Goal: Transaction & Acquisition: Purchase product/service

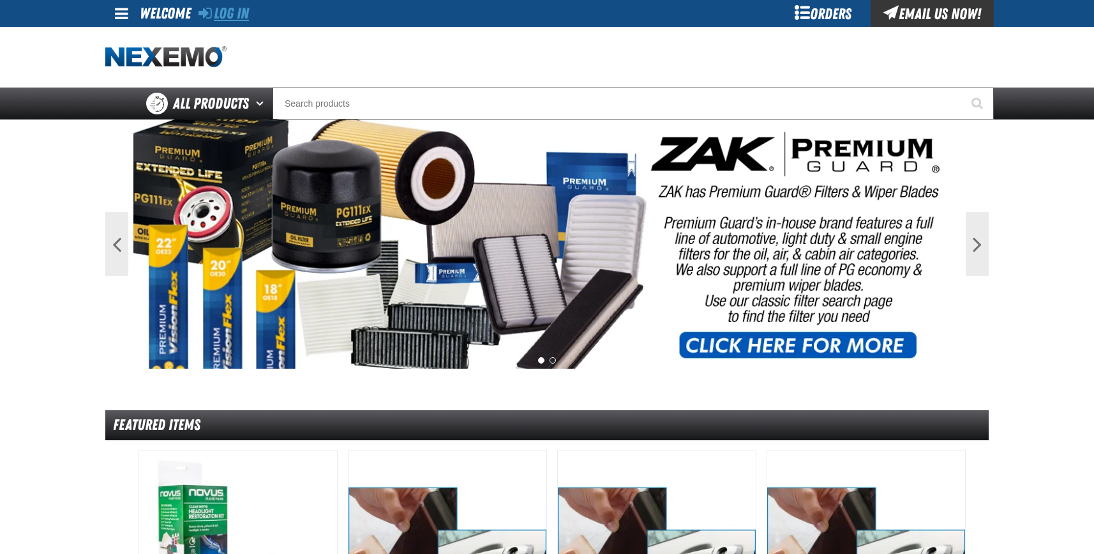
click at [241, 9] on link "Log In" at bounding box center [224, 13] width 50 height 18
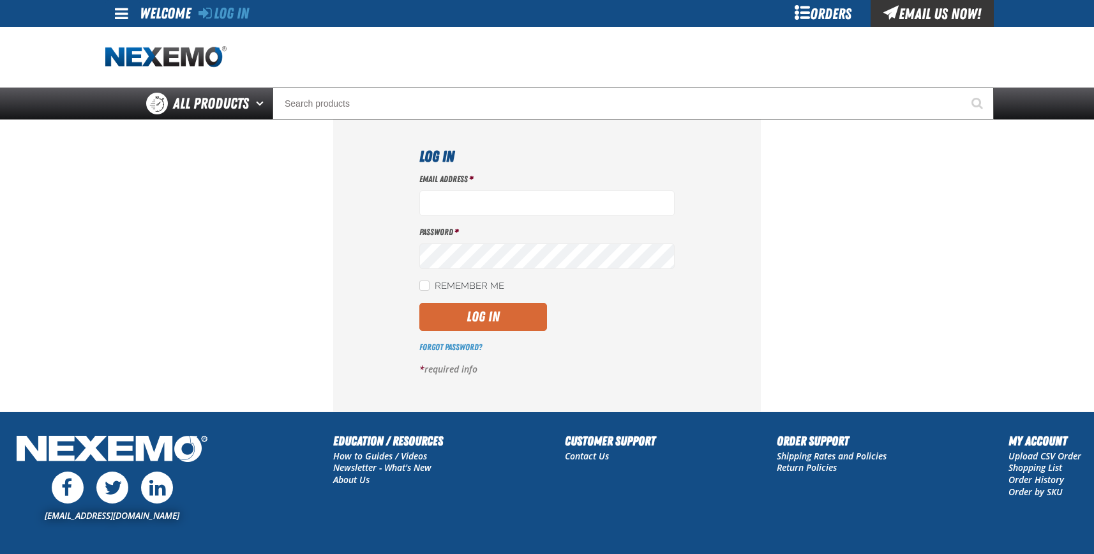
type input "[EMAIL_ADDRESS][DOMAIN_NAME]"
click at [462, 314] on button "Log In" at bounding box center [484, 317] width 128 height 28
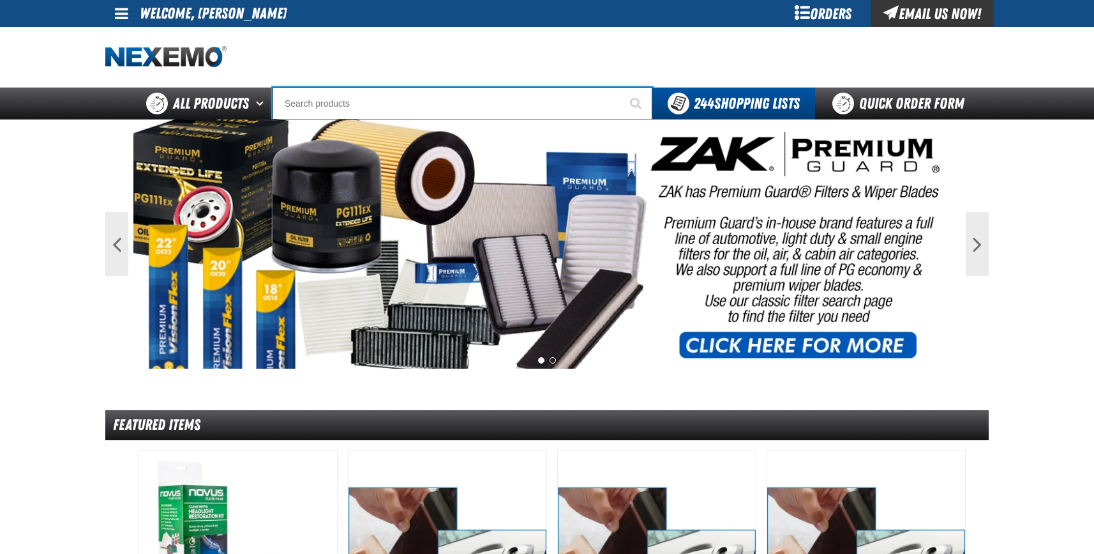
click at [326, 110] on input "Search" at bounding box center [463, 103] width 380 height 32
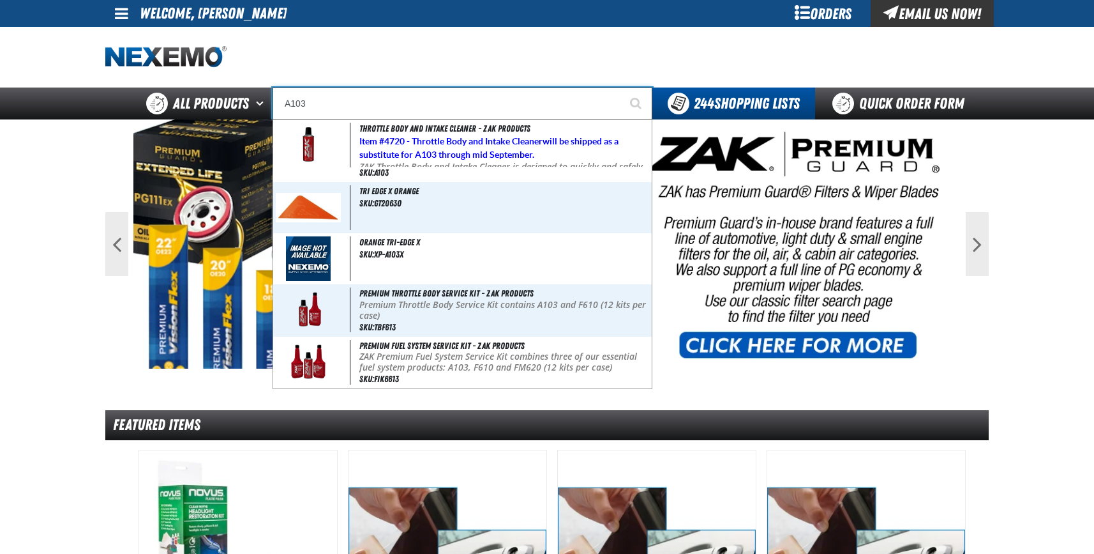
click at [621, 87] on button "Start Searching" at bounding box center [637, 103] width 32 height 32
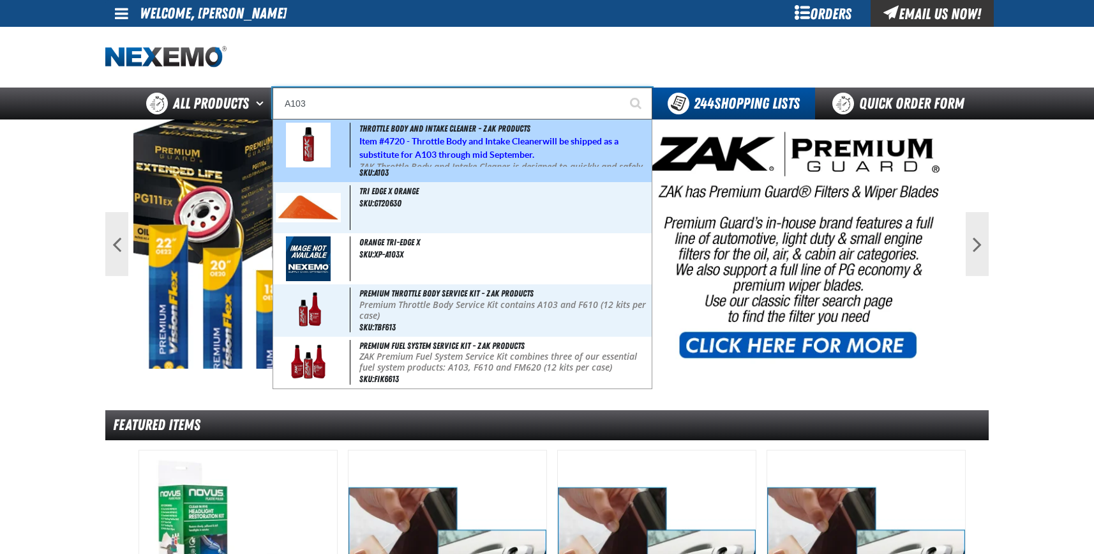
click at [397, 170] on div "Throttle Body and Intake Cleaner - ZAK Products Item # 4720 - Throttle Body and…" at bounding box center [462, 150] width 379 height 63
type input "Throttle Body and Intake Cleaner - ZAK Products"
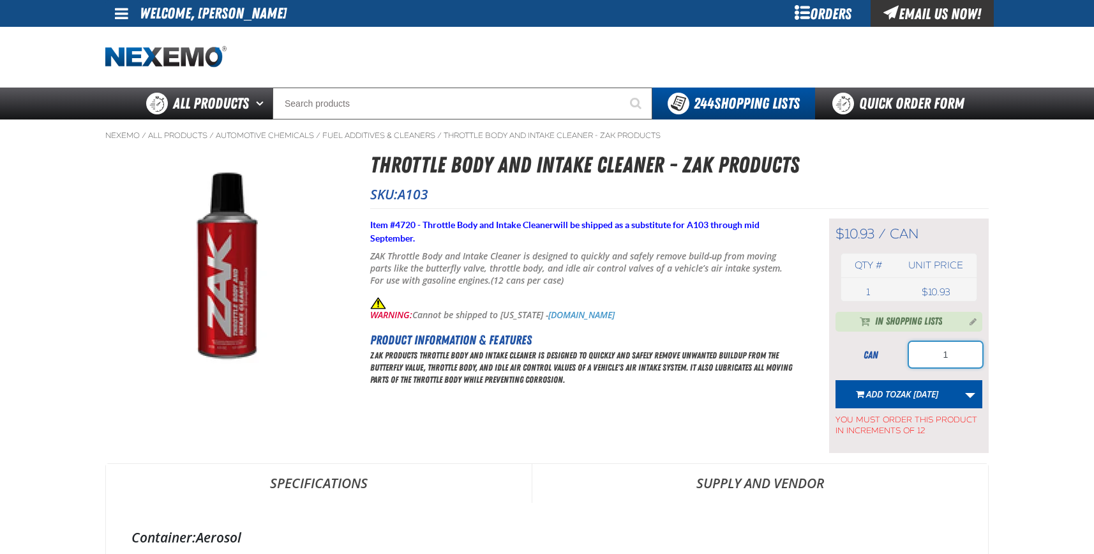
drag, startPoint x: 953, startPoint y: 352, endPoint x: 829, endPoint y: 356, distance: 123.3
click at [843, 356] on div "can 1" at bounding box center [909, 355] width 147 height 26
type input "24"
click at [970, 394] on link "More Actions" at bounding box center [970, 394] width 24 height 28
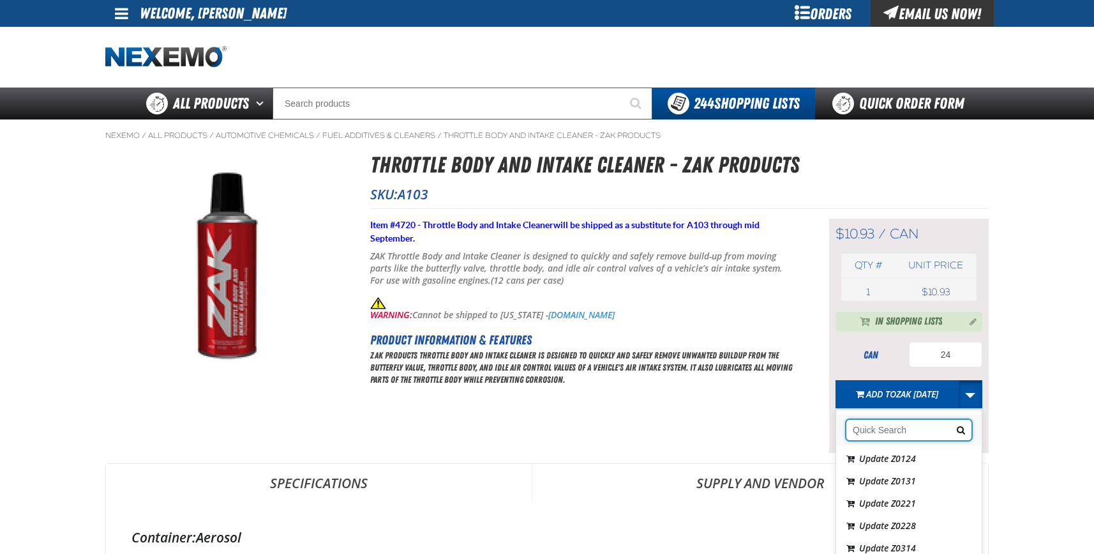
click at [863, 424] on input "Search shopping lists" at bounding box center [909, 430] width 125 height 20
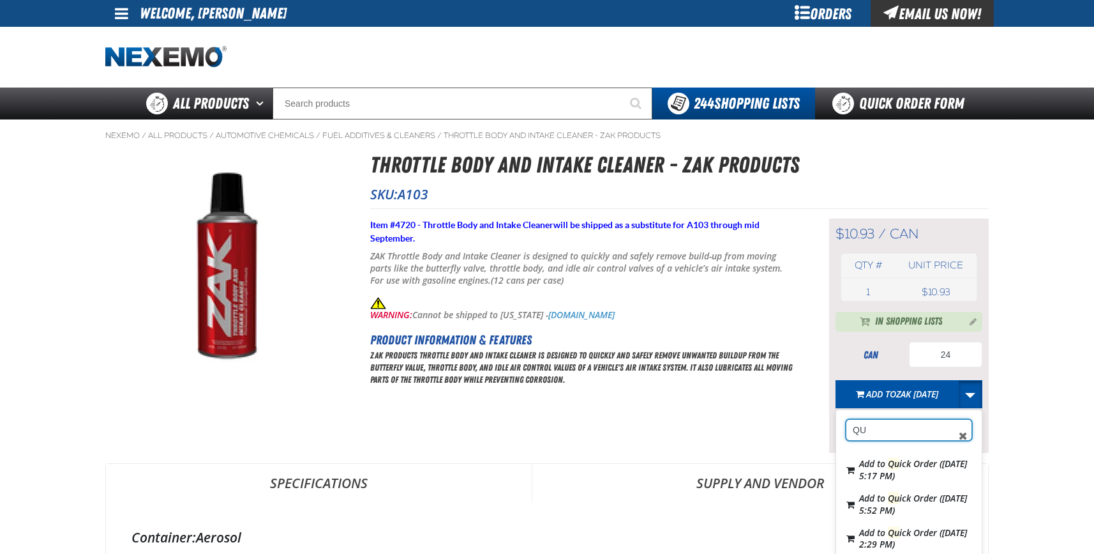
type input "Q"
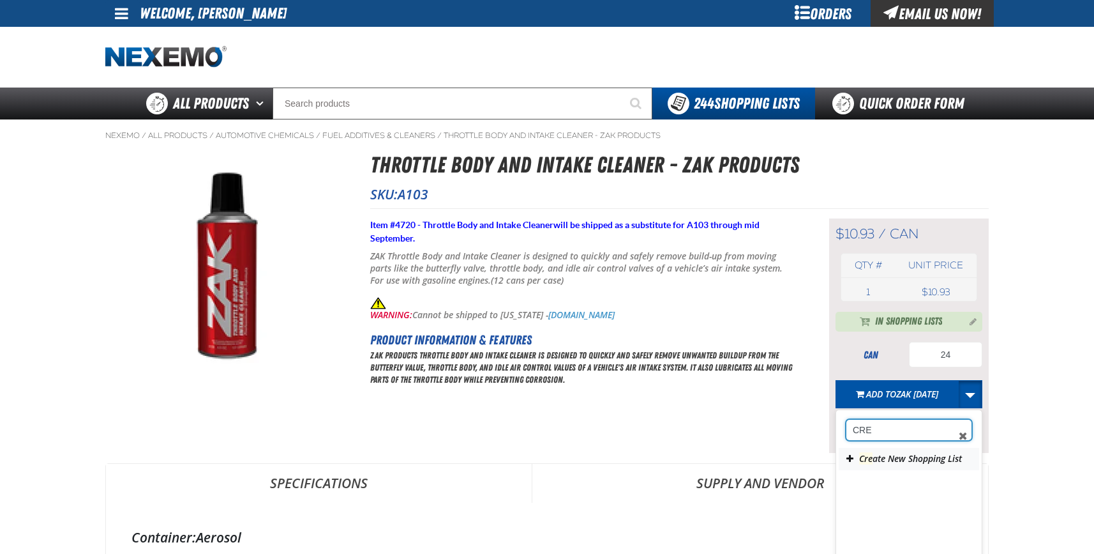
type input "CRE"
click at [900, 457] on button "Cre ate New Shopping List" at bounding box center [909, 459] width 140 height 22
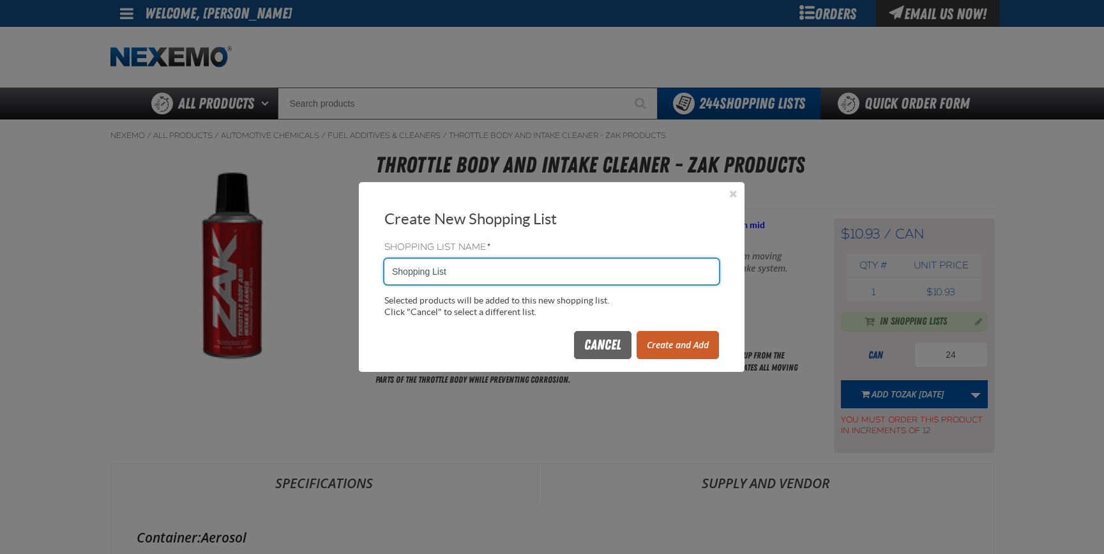
drag, startPoint x: 450, startPoint y: 266, endPoint x: 246, endPoint y: 256, distance: 203.9
type input "Z091225SS"
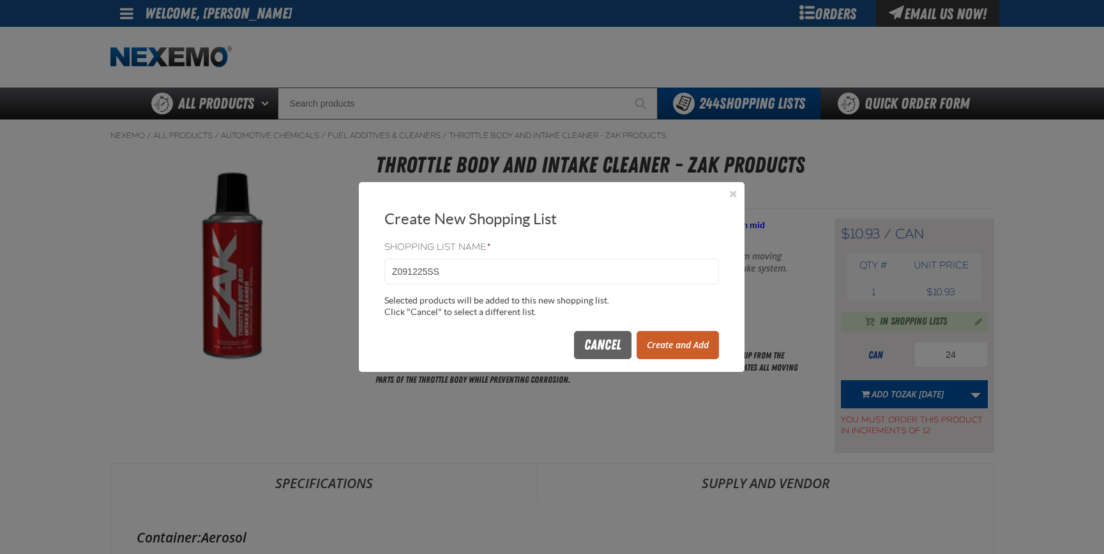
click at [663, 348] on button "Create and Add" at bounding box center [678, 345] width 82 height 28
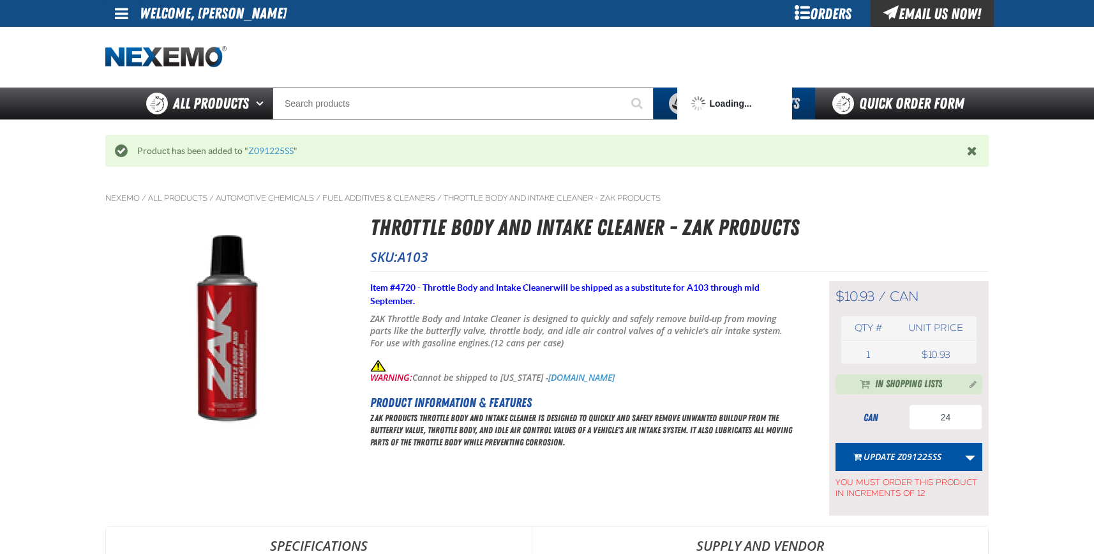
click at [900, 455] on button "Update Z091225SS" at bounding box center [897, 456] width 123 height 28
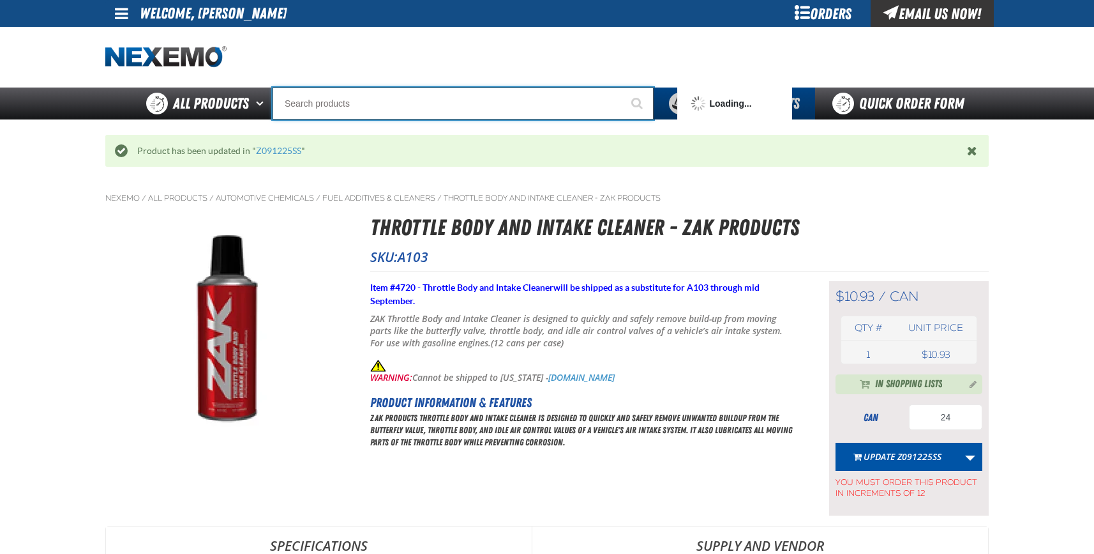
click at [336, 100] on input "Search" at bounding box center [463, 103] width 381 height 32
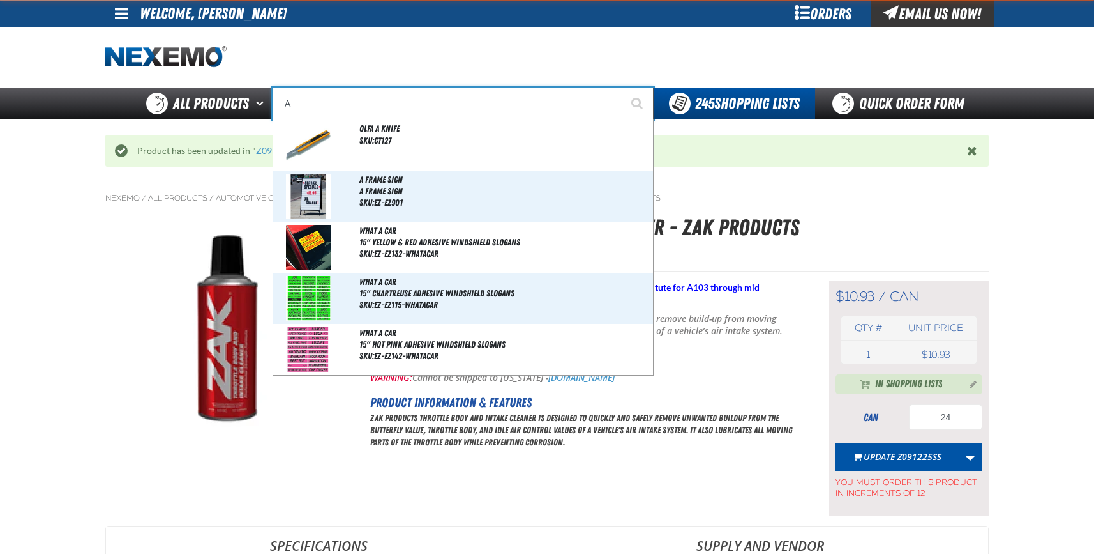
type input "AC"
type input "AC Power Booster - ZAK Products"
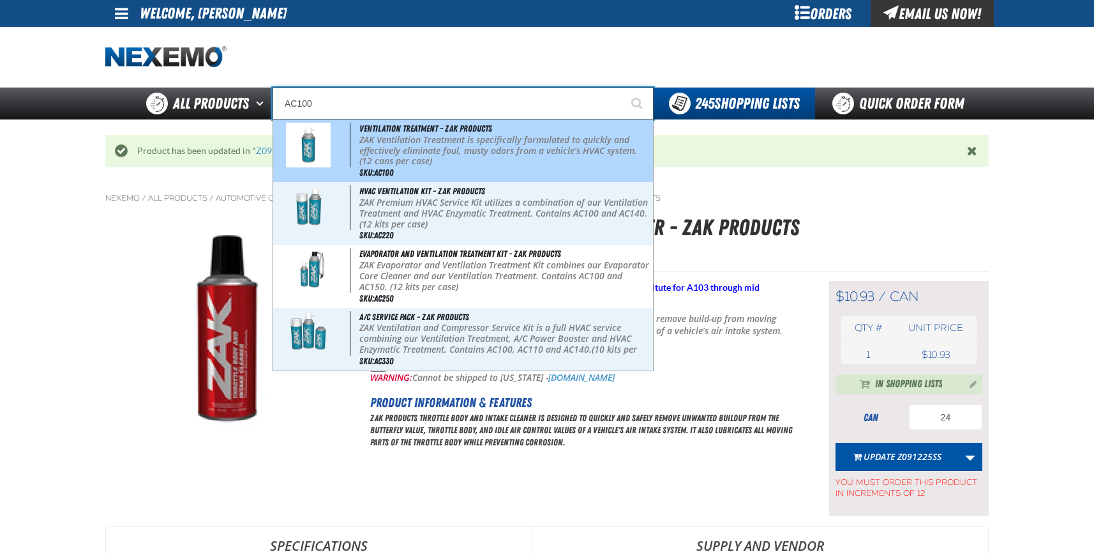
click at [411, 153] on p "ZAK Ventilation Treatment is specifically formulated to quickly and effectively…" at bounding box center [504, 151] width 291 height 32
type input "Ventilation Treatment - ZAK Products"
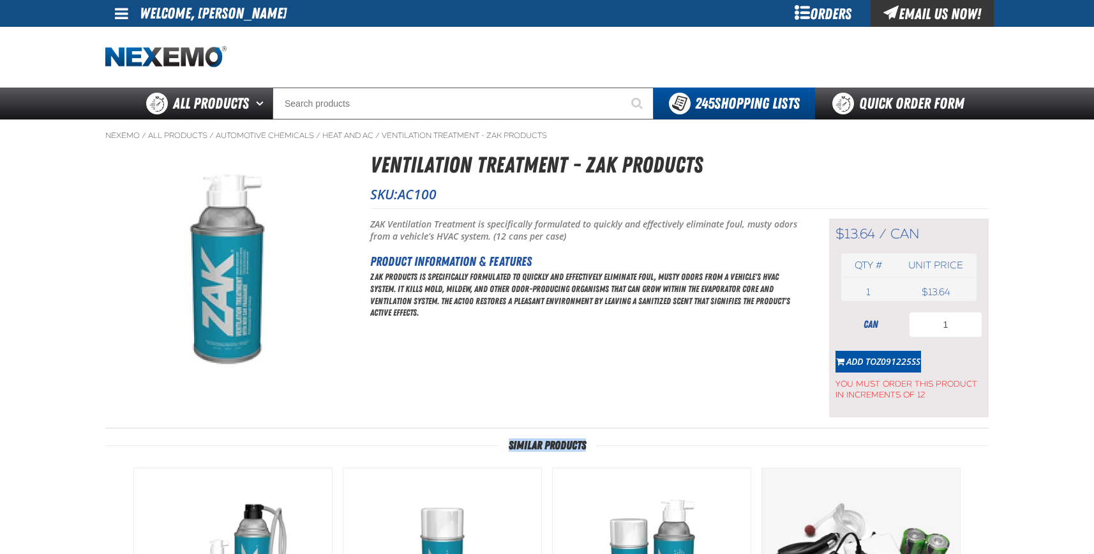
click at [912, 418] on div "Ventilation Treatment - ZAK Products SKU: AC100" at bounding box center [547, 479] width 884 height 663
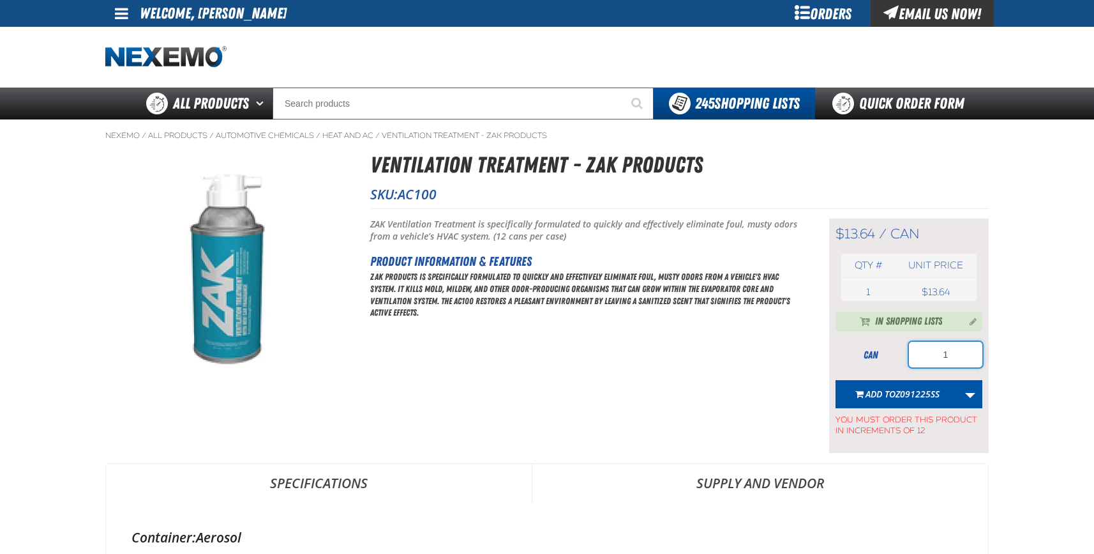
drag, startPoint x: 963, startPoint y: 358, endPoint x: 900, endPoint y: 349, distance: 63.1
click at [900, 349] on div "can 1" at bounding box center [909, 355] width 147 height 26
type input "48"
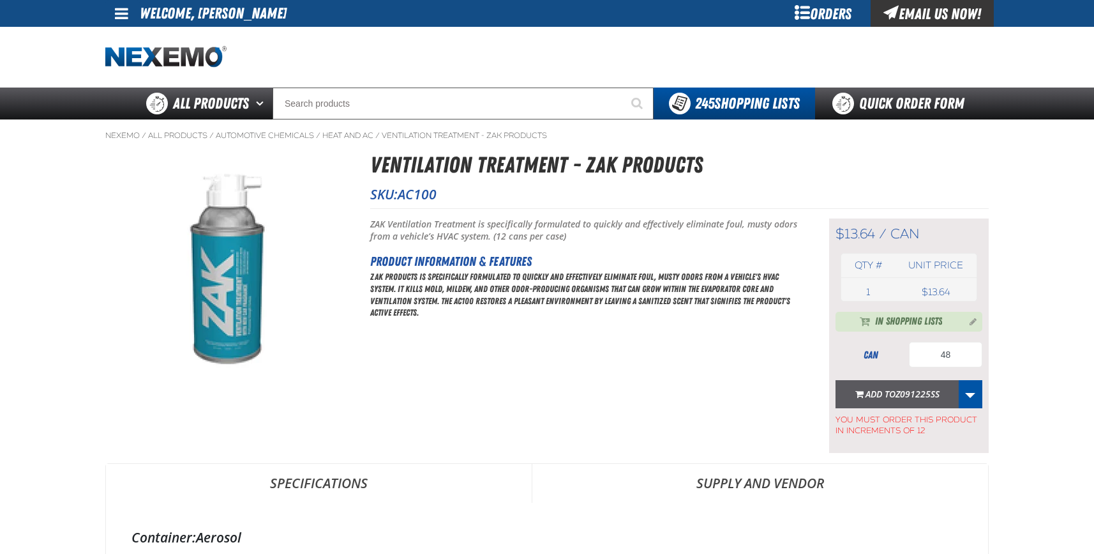
click at [893, 395] on span "Add to Z091225SS" at bounding box center [903, 394] width 74 height 12
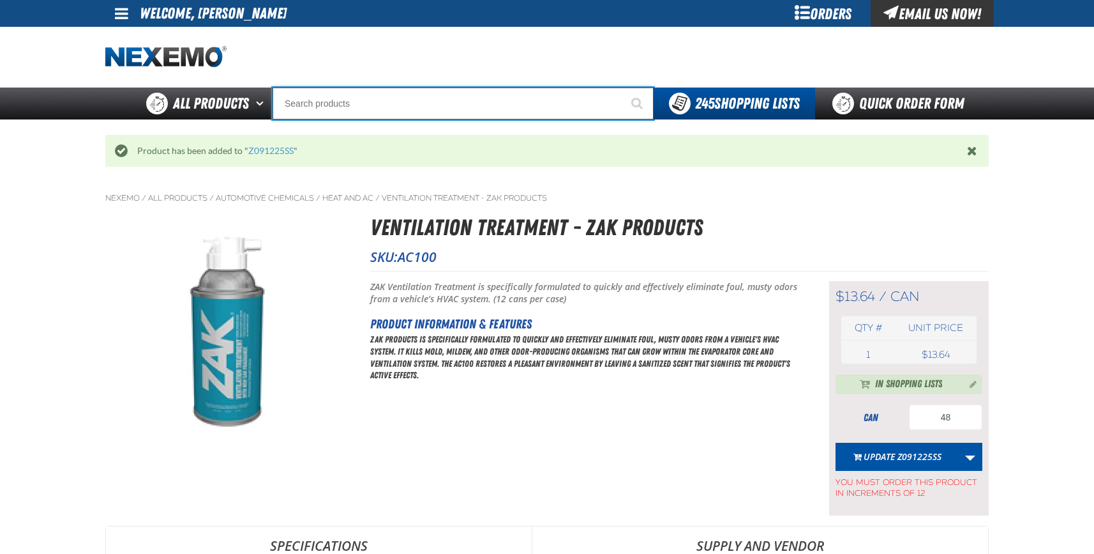
click at [354, 99] on input "Search" at bounding box center [463, 103] width 381 height 32
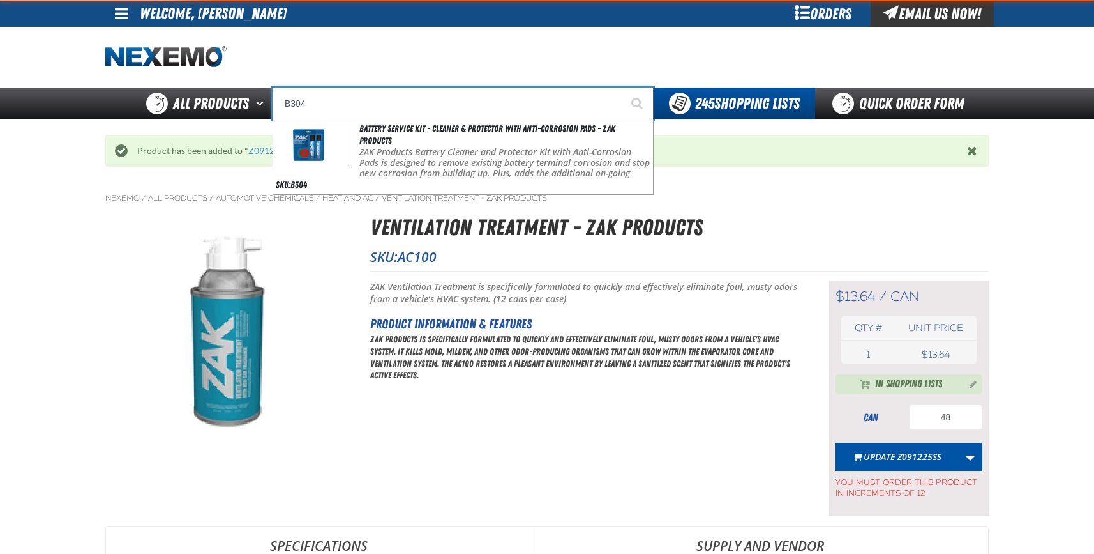
click at [622, 87] on button "Start Searching" at bounding box center [638, 103] width 32 height 32
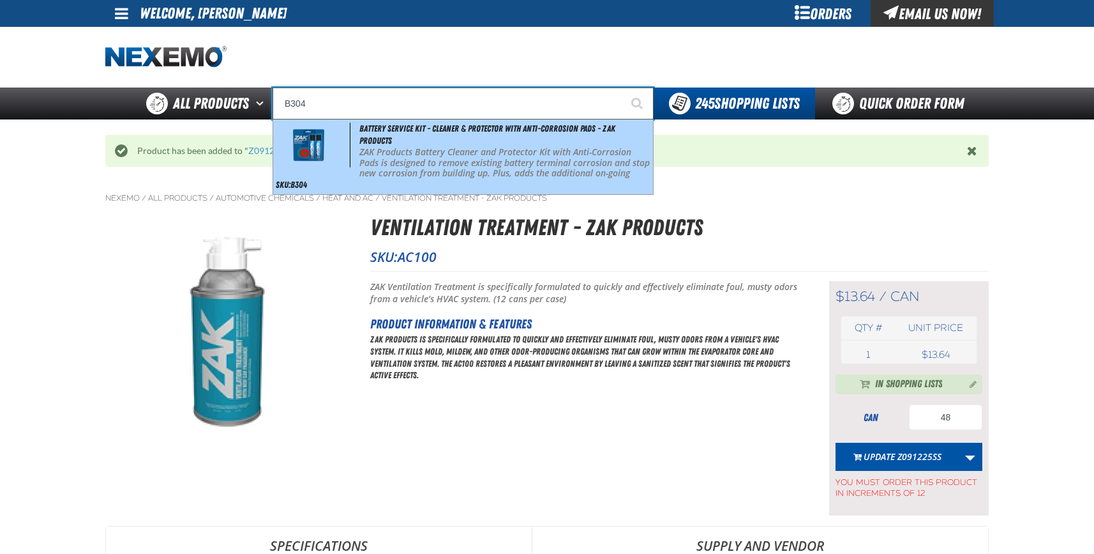
click at [382, 138] on span "Battery Service Kit - Cleaner & Protector with Anti-Corrosion Pads - ZAK Produc…" at bounding box center [487, 134] width 256 height 22
type input "Battery Service Kit - Cleaner & Protector with Anti-Corrosion Pads - ZAK Produc…"
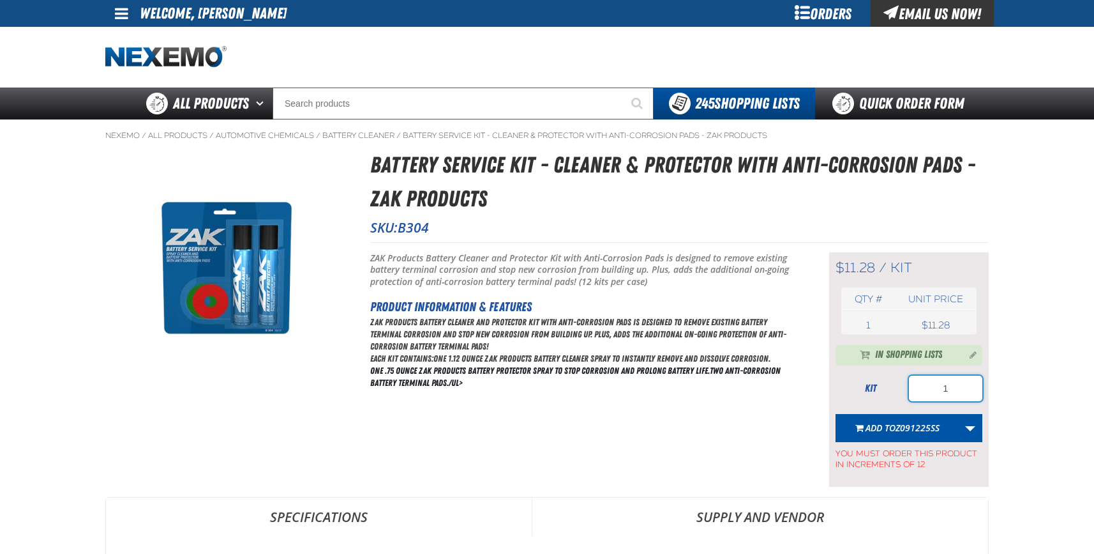
drag, startPoint x: 964, startPoint y: 383, endPoint x: 852, endPoint y: 383, distance: 112.4
click at [865, 387] on div "kit 1" at bounding box center [909, 388] width 147 height 26
type input "24"
click at [898, 423] on span "Z091225SS" at bounding box center [918, 427] width 44 height 12
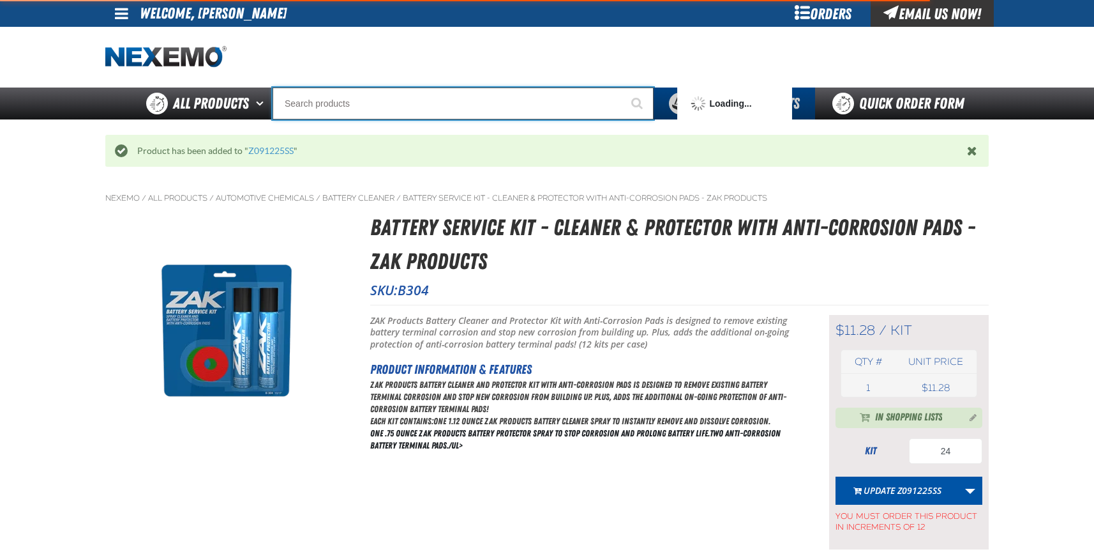
click at [342, 96] on input "Search" at bounding box center [463, 103] width 381 height 32
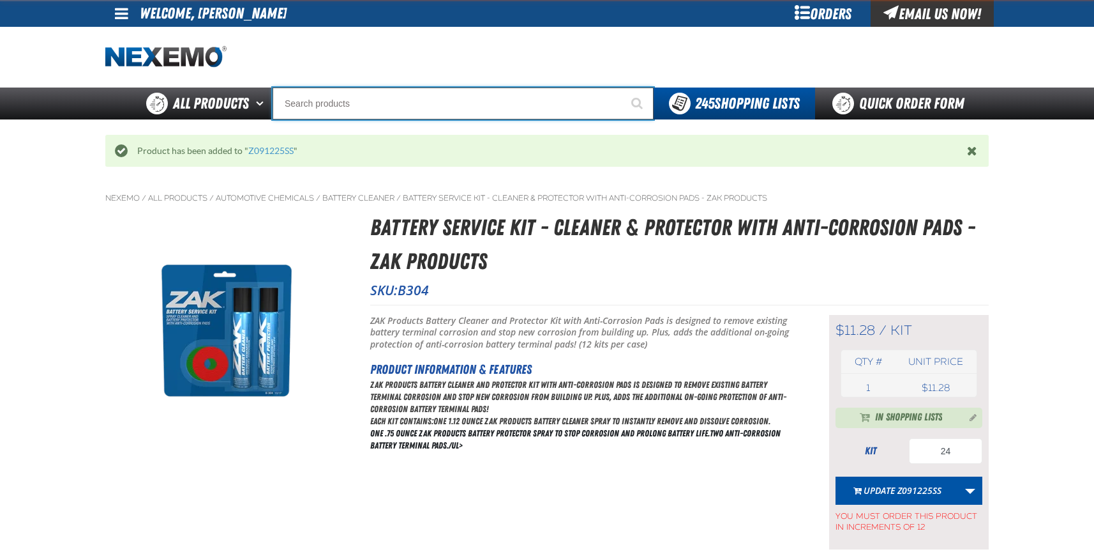
click at [335, 102] on input "Search" at bounding box center [463, 103] width 381 height 32
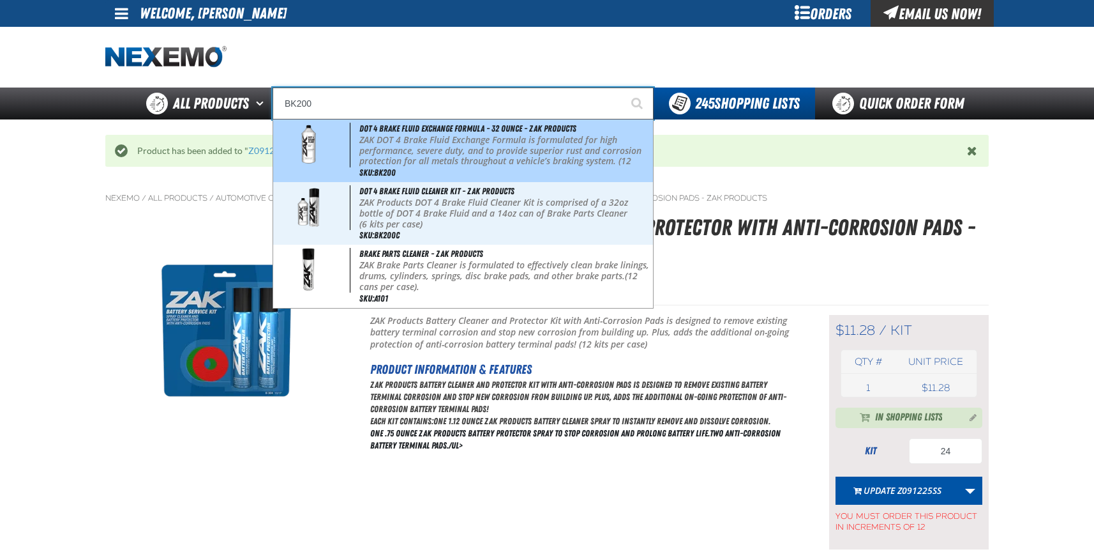
click at [377, 146] on p "ZAK DOT 4 Brake Fluid Exchange Formula is formulated for high performance, seve…" at bounding box center [504, 156] width 291 height 43
type input "DOT 4 Brake Fluid Exchange Formula - 32 Ounce - ZAK Products"
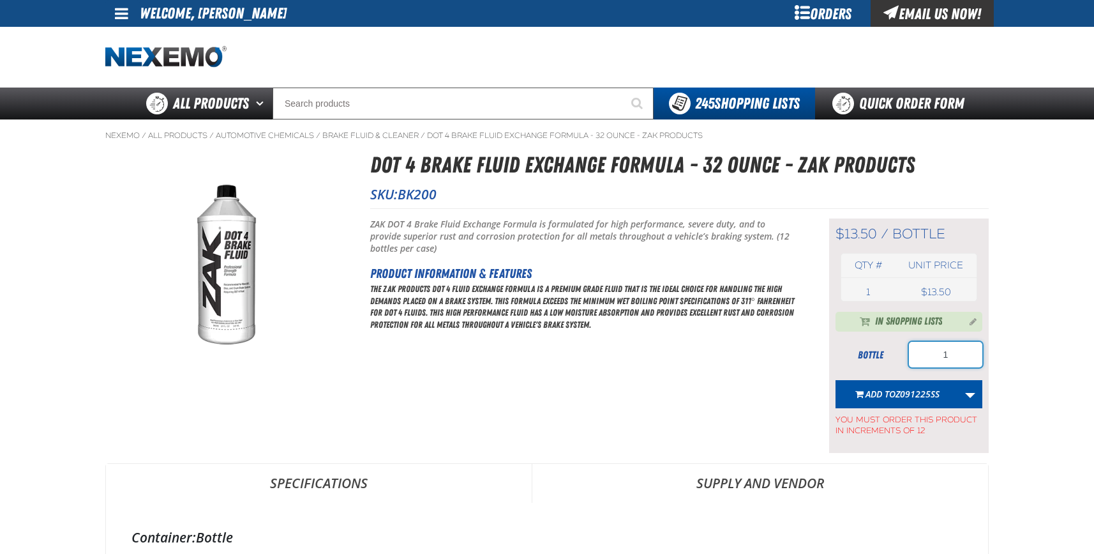
drag, startPoint x: 972, startPoint y: 353, endPoint x: 872, endPoint y: 358, distance: 101.0
click at [877, 357] on div "bottle 1" at bounding box center [909, 355] width 147 height 26
type input "24"
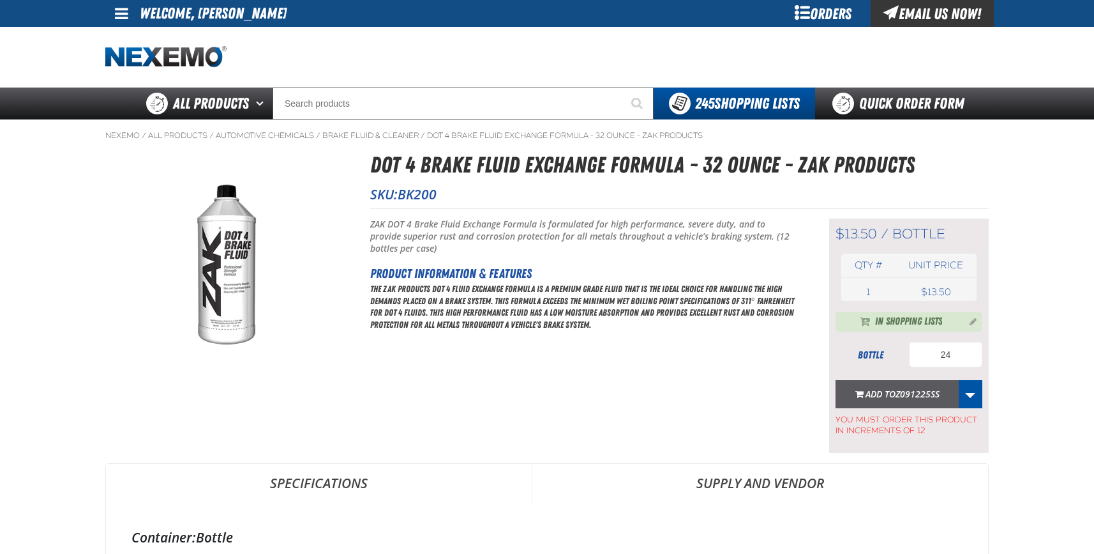
click at [909, 395] on span "Z091225SS" at bounding box center [918, 394] width 44 height 12
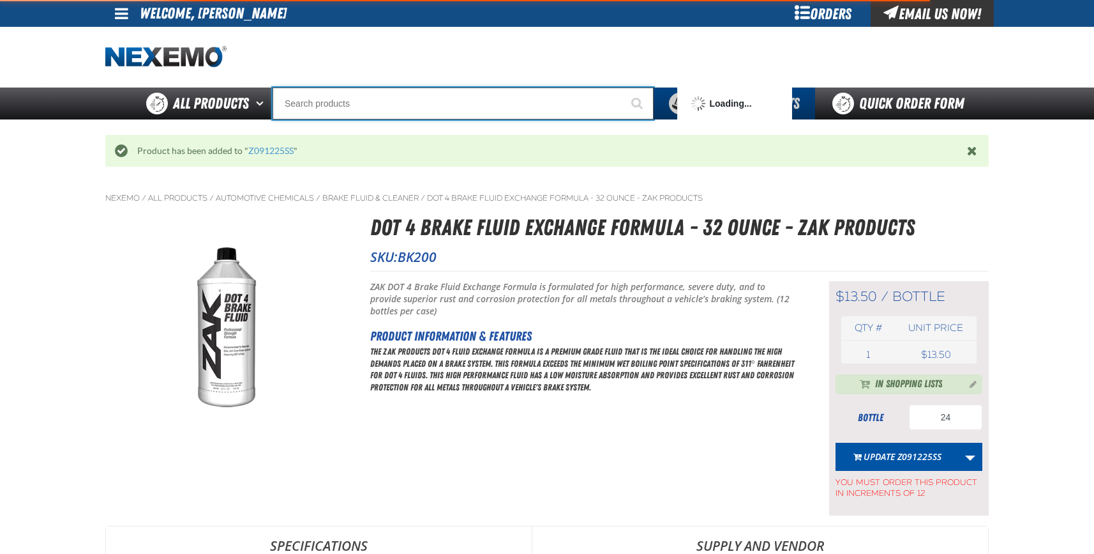
click at [296, 96] on input "Search" at bounding box center [463, 103] width 381 height 32
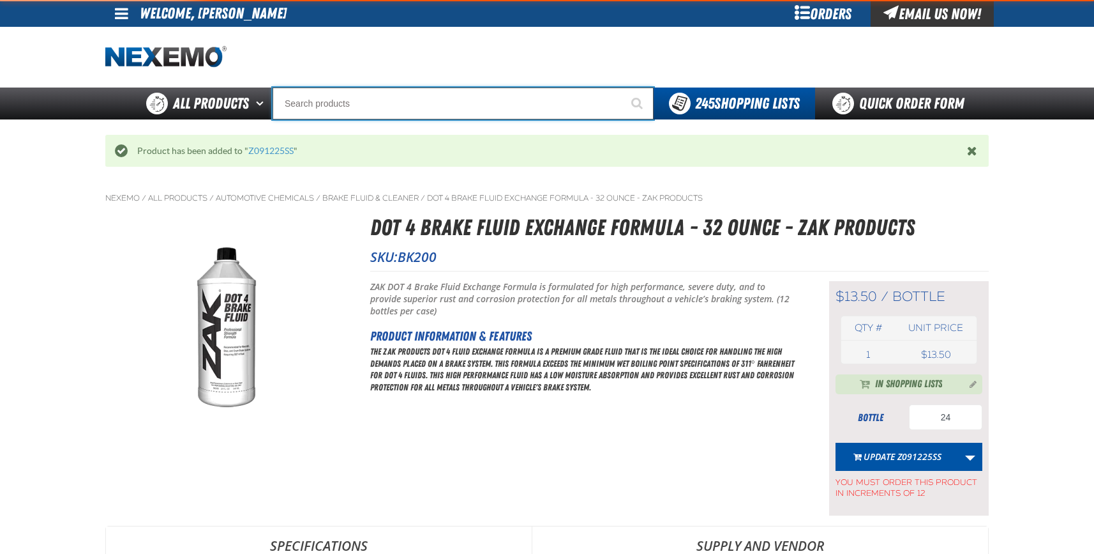
type input "C"
type input "C Alkaline Battery 1.5 Volt (12 per pack)"
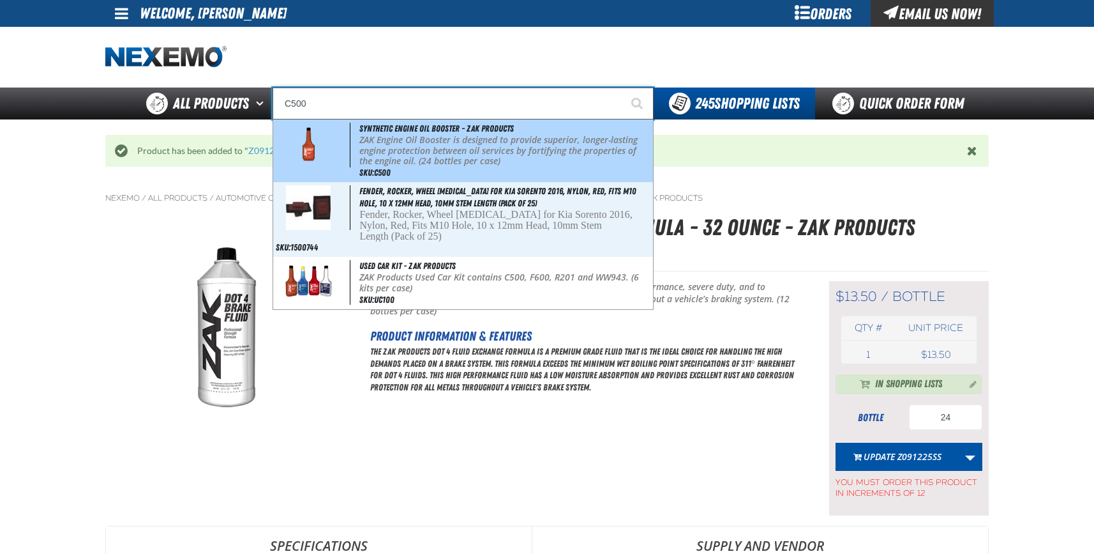
click at [433, 146] on p "ZAK Engine Oil Booster is designed to provide superior, longer-lasting engine p…" at bounding box center [504, 151] width 291 height 32
type input "Synthetic Engine Oil Booster - ZAK Products"
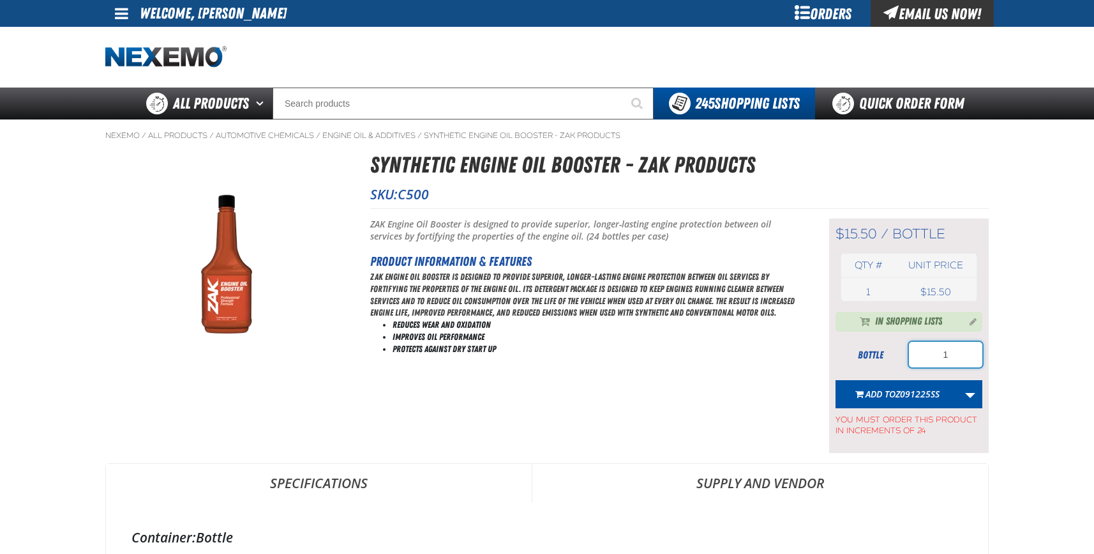
drag, startPoint x: 957, startPoint y: 356, endPoint x: 829, endPoint y: 347, distance: 128.7
click at [844, 354] on div "bottle 1" at bounding box center [909, 355] width 147 height 26
type input "48"
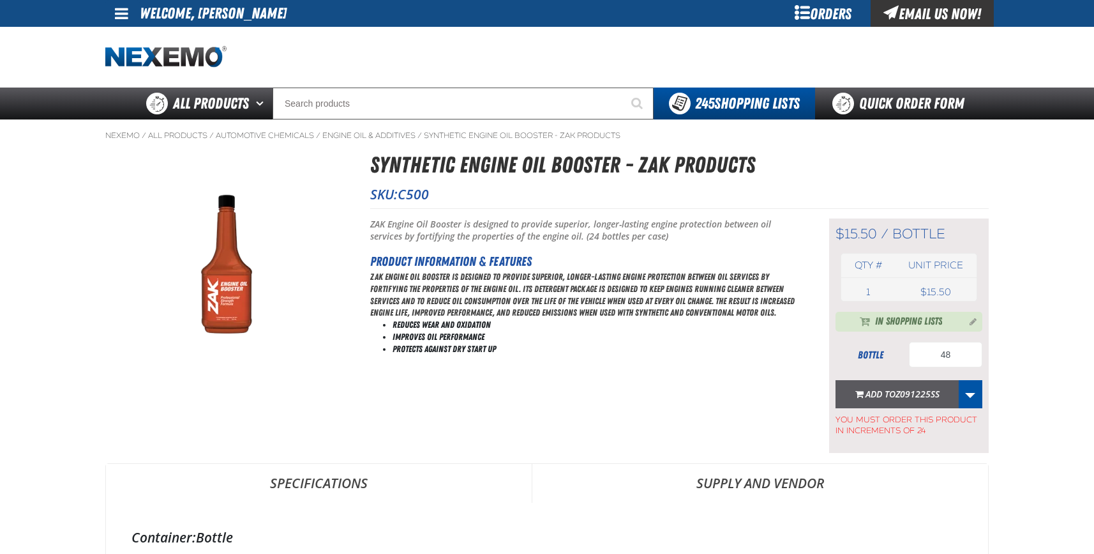
click at [909, 391] on span "Z091225SS" at bounding box center [918, 394] width 44 height 12
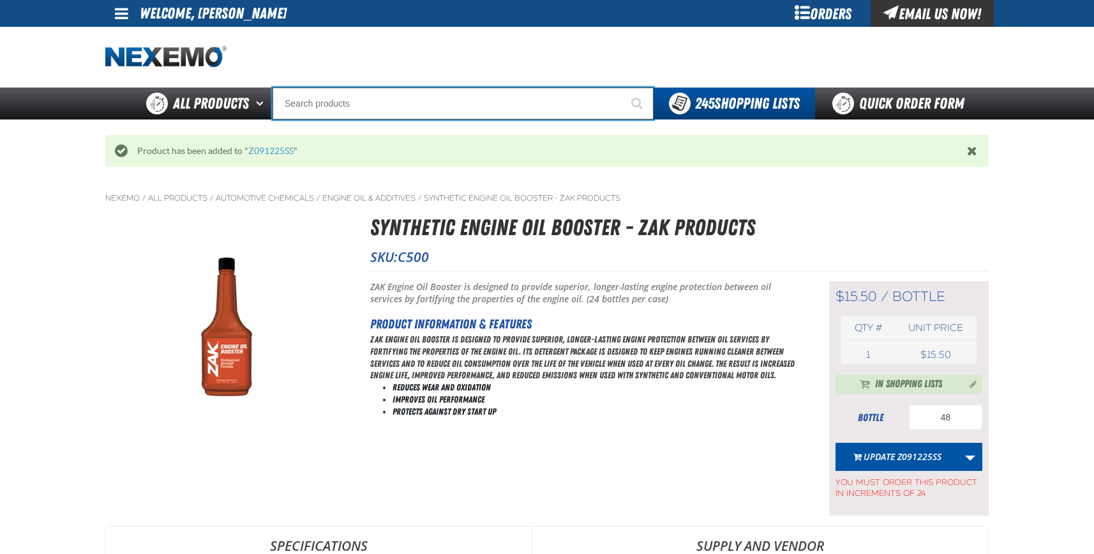
click at [307, 102] on input "Search" at bounding box center [463, 103] width 381 height 32
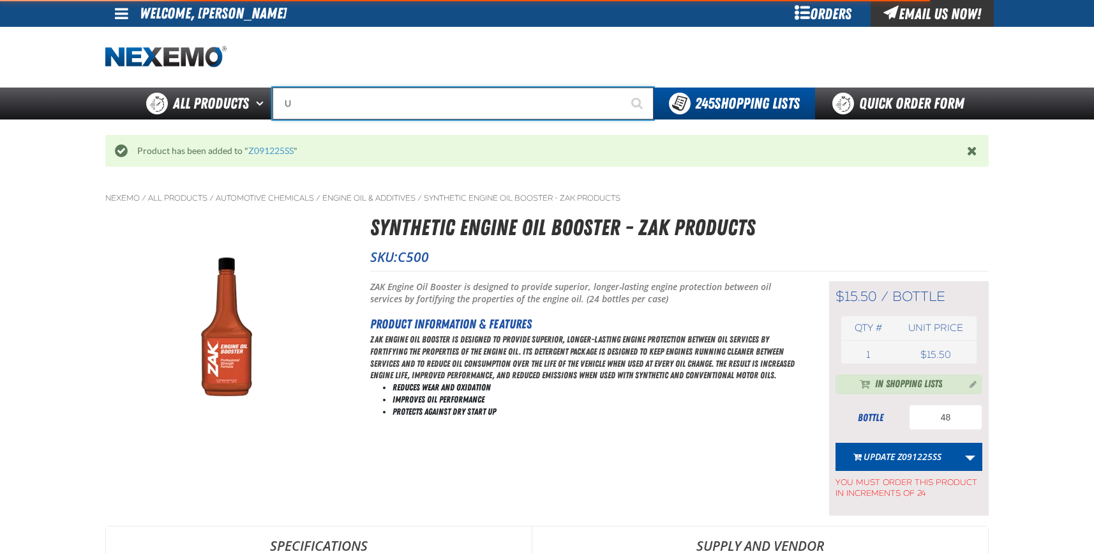
type input "UC"
type input "UC RED"
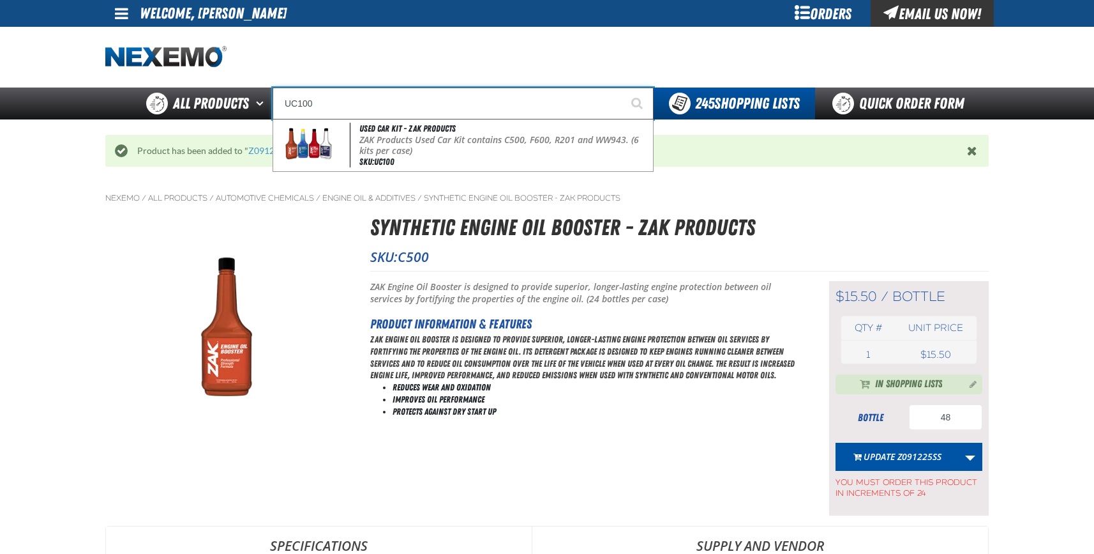
click at [410, 160] on div "Used Car Kit - ZAK Products ZAK Products Used Car Kit contains C500, F600, R201…" at bounding box center [463, 145] width 380 height 52
type input "Used Car Kit - ZAK Products"
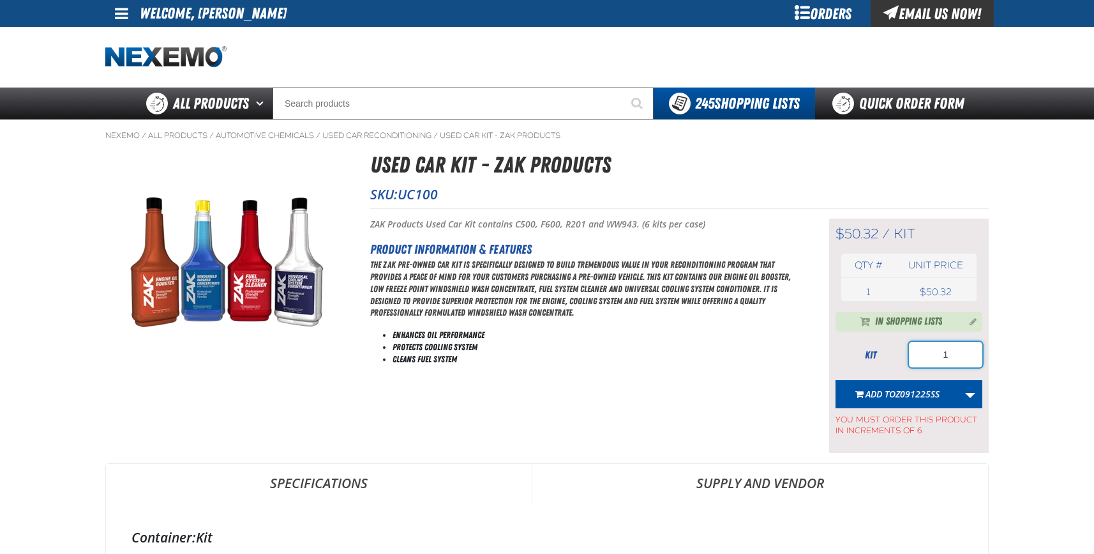
drag, startPoint x: 956, startPoint y: 354, endPoint x: 861, endPoint y: 356, distance: 94.5
click at [865, 355] on div "kit 1" at bounding box center [909, 355] width 147 height 26
type input "48"
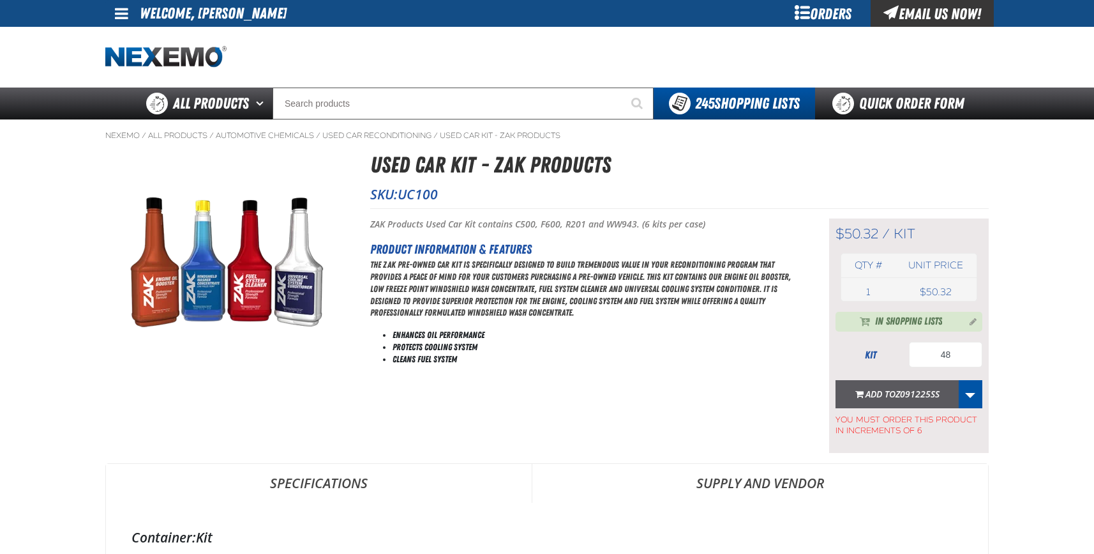
click at [890, 391] on span "Add to Z091225SS" at bounding box center [903, 394] width 74 height 12
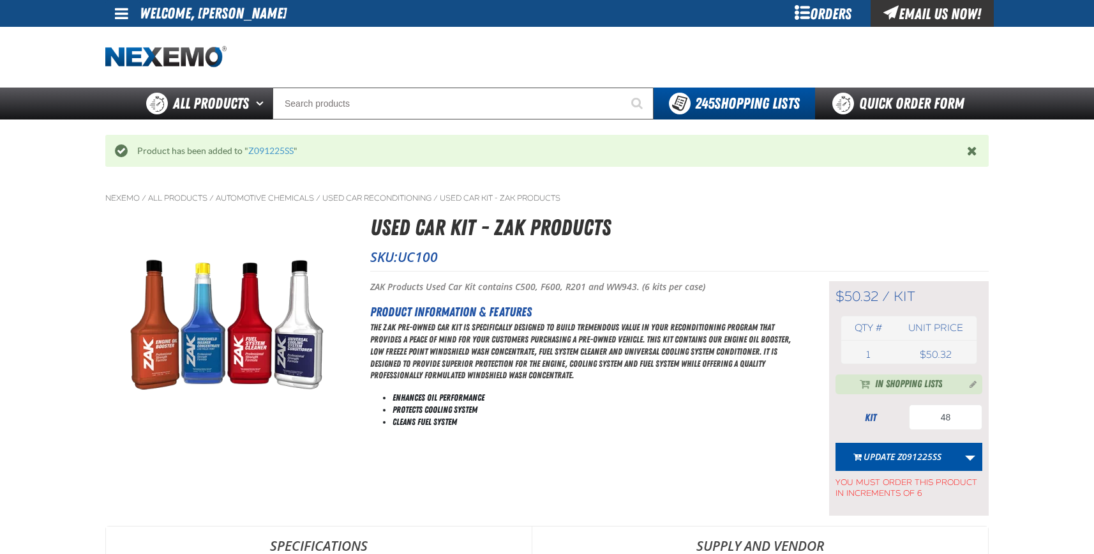
click at [913, 451] on button "Update Z091225SS" at bounding box center [897, 456] width 123 height 28
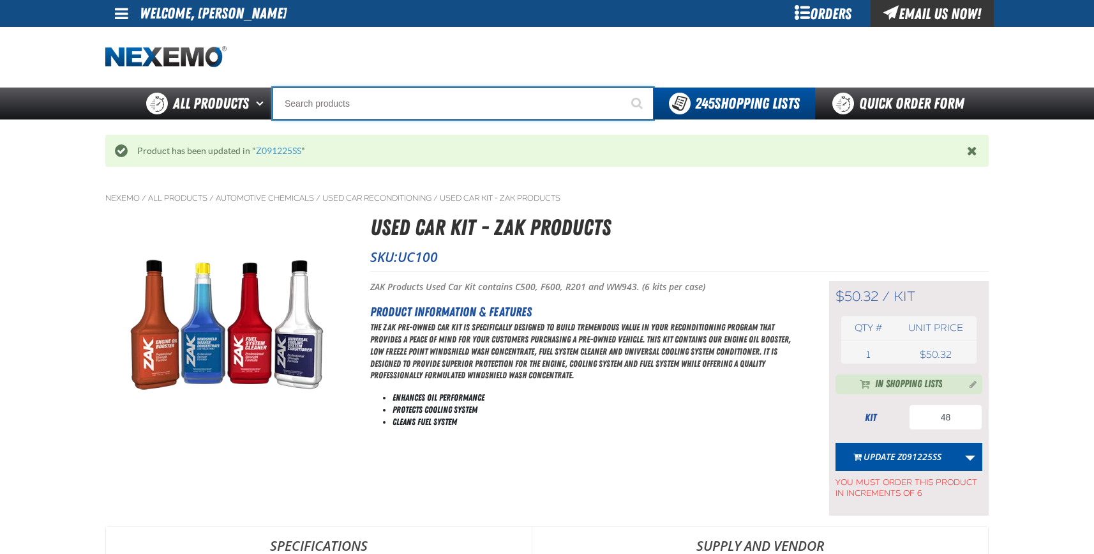
click at [297, 103] on input "Search" at bounding box center [463, 103] width 381 height 32
type input "C"
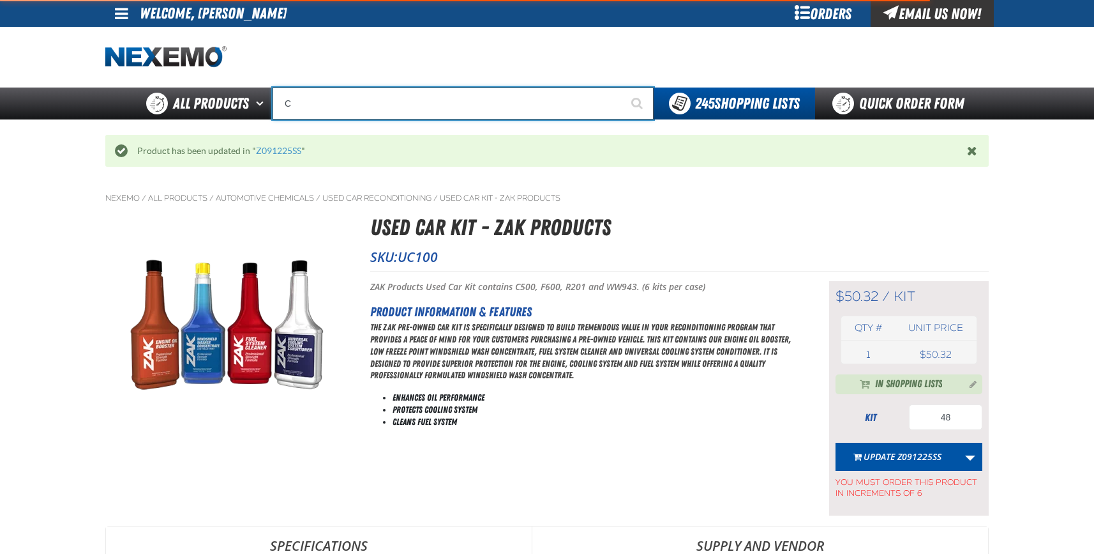
type input "C Alkaline Battery 1.5 Volt (12 per pack)"
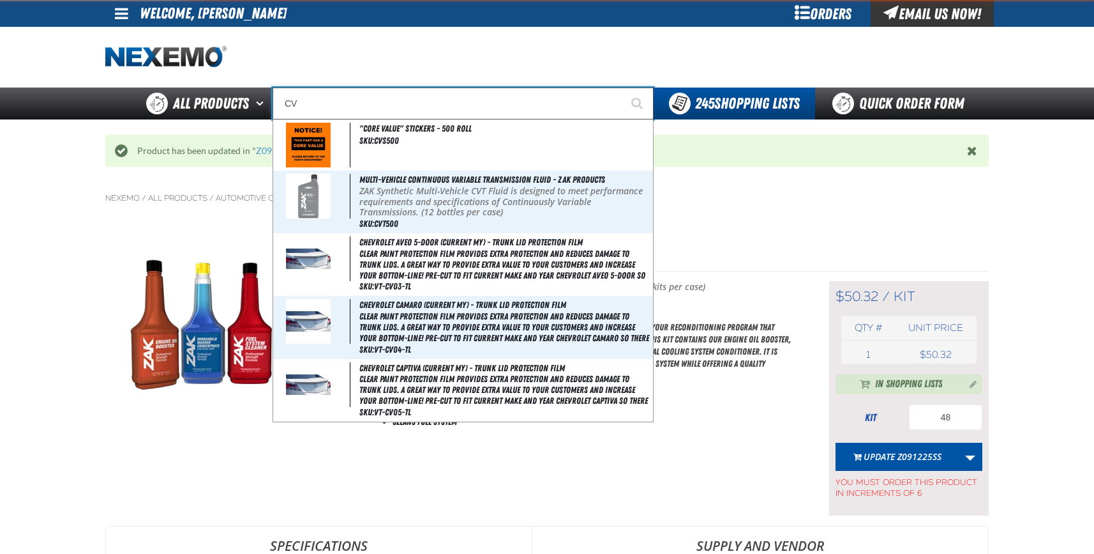
type input "CVT"
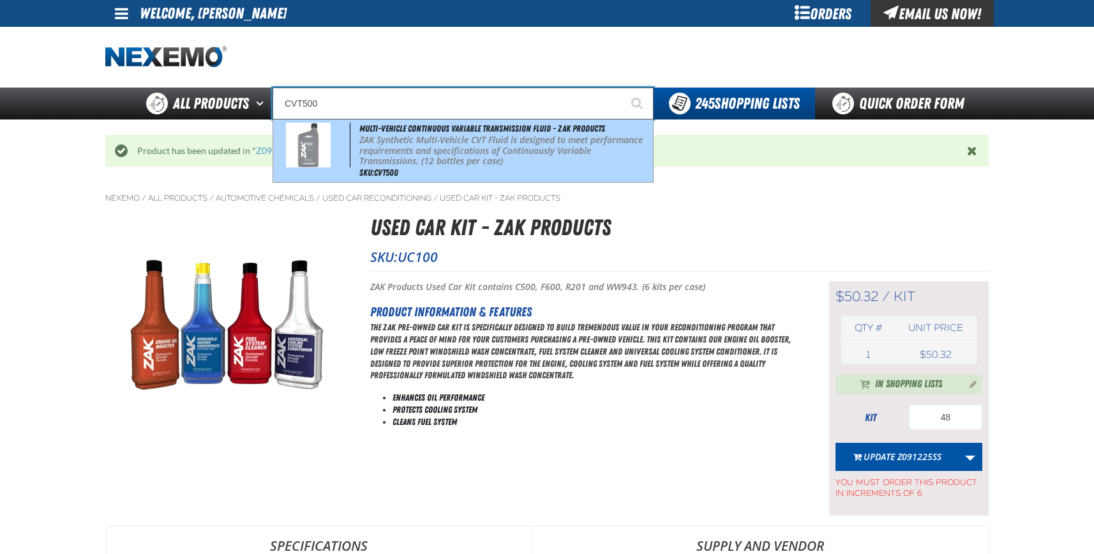
click at [427, 137] on p "ZAK Synthetic Multi-Vehicle CVT Fluid is designed to meet performance requireme…" at bounding box center [504, 151] width 291 height 32
type input "Multi-Vehicle Continuous Variable Transmission Fluid - ZAK Products"
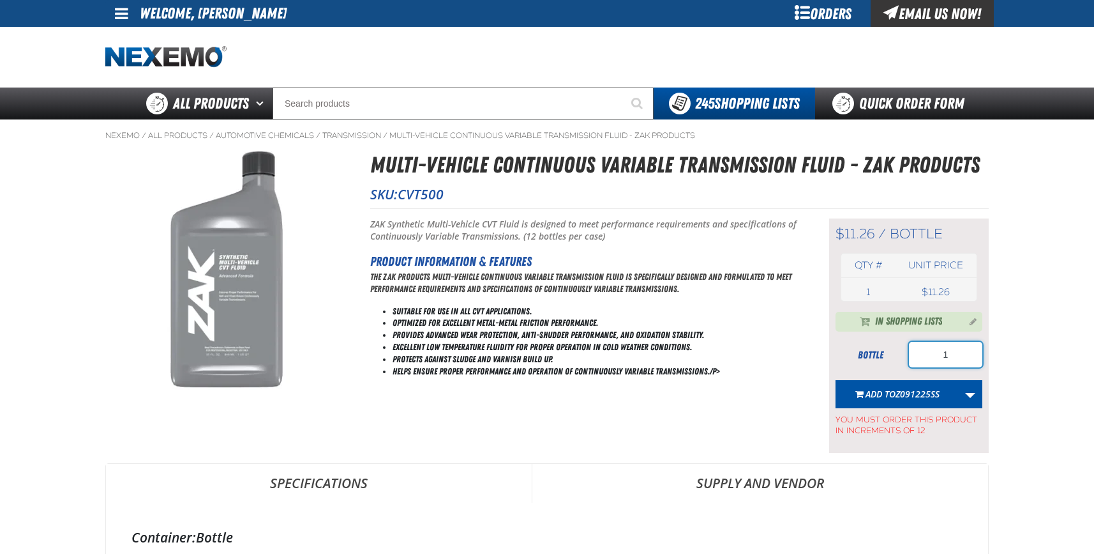
drag, startPoint x: 953, startPoint y: 355, endPoint x: 905, endPoint y: 355, distance: 47.9
click at [905, 355] on div "bottle 1" at bounding box center [909, 355] width 147 height 26
type input "24"
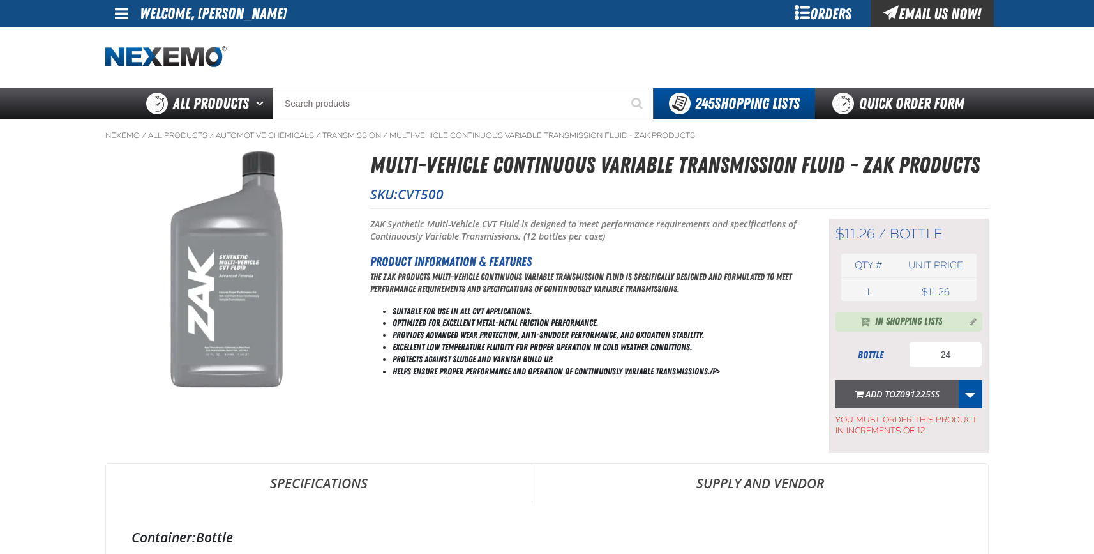
click at [905, 391] on span "Z091225SS" at bounding box center [918, 394] width 44 height 12
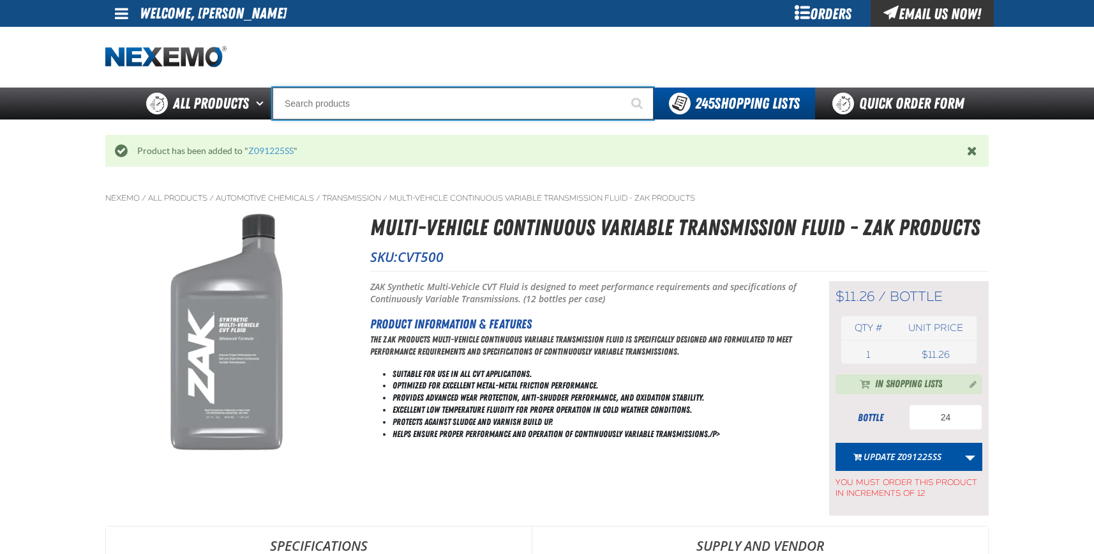
click at [326, 103] on input "Search" at bounding box center [463, 103] width 381 height 32
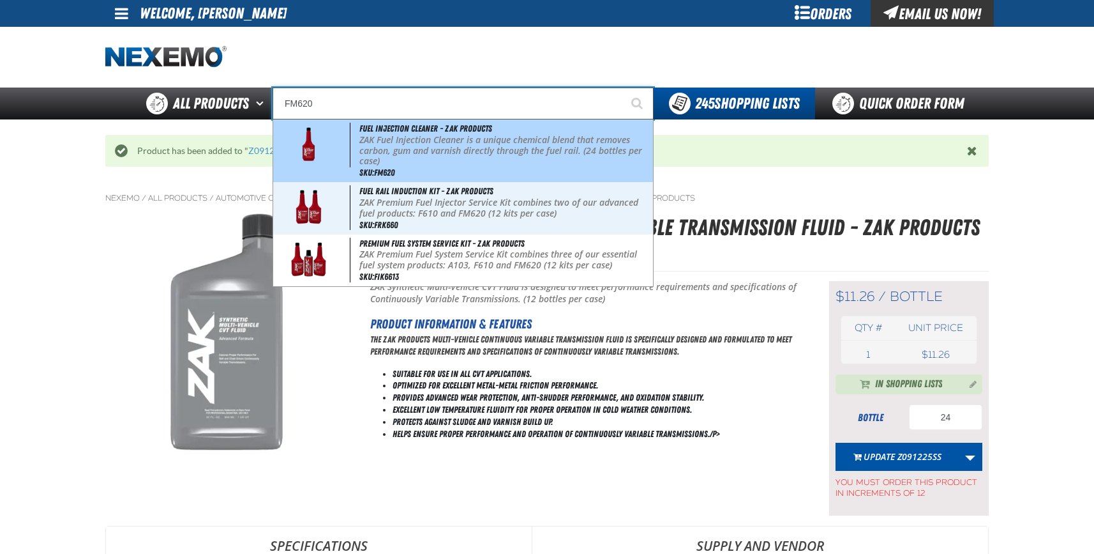
click at [414, 157] on p "ZAK Fuel Injection Cleaner is a unique chemical blend that removes carbon, gum …" at bounding box center [504, 151] width 291 height 32
type input "Fuel Injection Cleaner - ZAK Products"
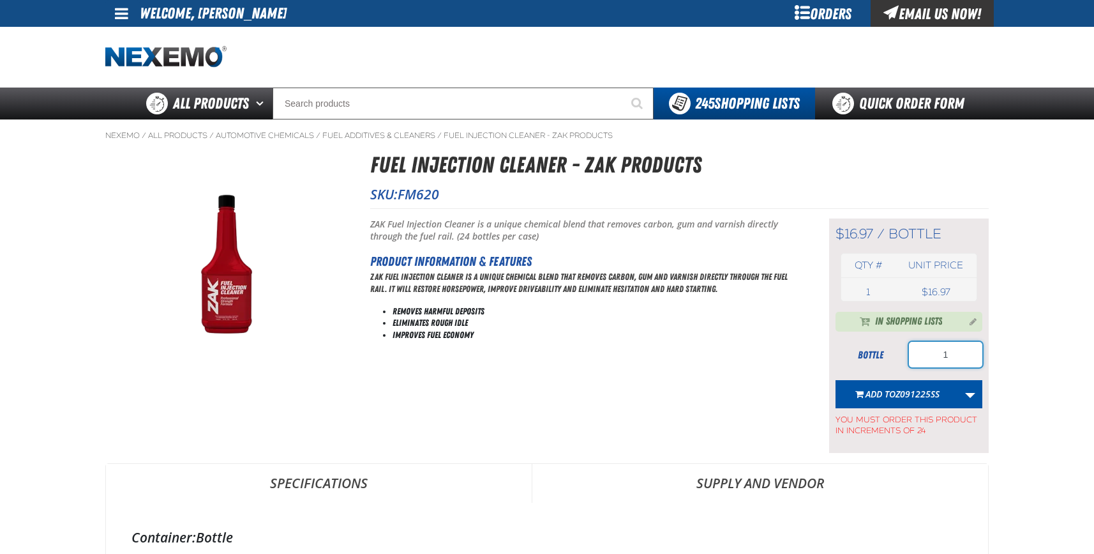
drag, startPoint x: 965, startPoint y: 358, endPoint x: 898, endPoint y: 356, distance: 66.4
click at [901, 358] on div "bottle 1" at bounding box center [909, 355] width 147 height 26
type input "24"
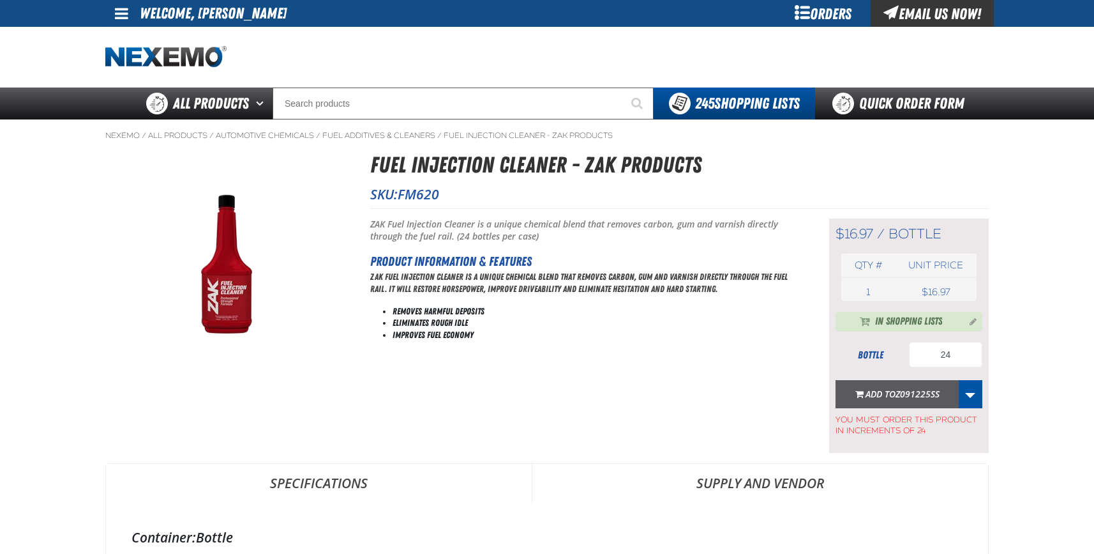
click at [899, 389] on span "Z091225SS" at bounding box center [918, 394] width 44 height 12
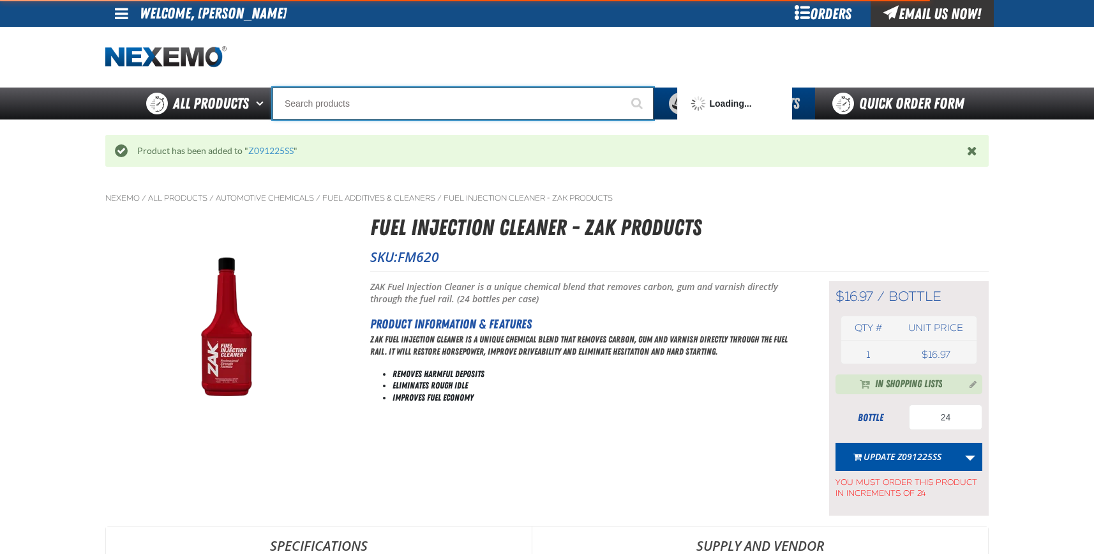
click at [317, 103] on input "Search" at bounding box center [463, 103] width 381 height 32
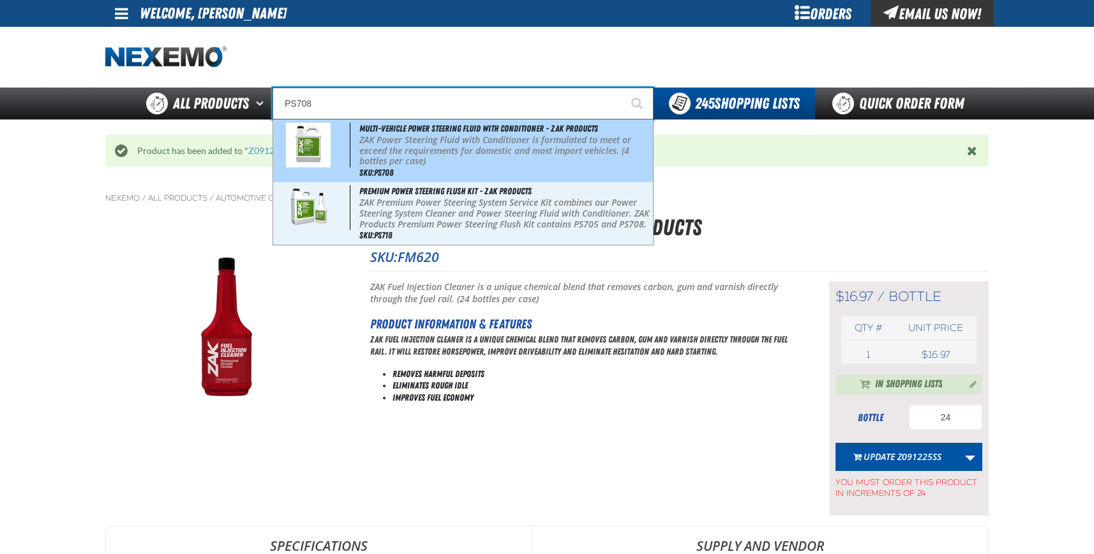
click at [397, 166] on p "ZAK Power Steering Fluid with Conditioner is formulated to meet or exceed the r…" at bounding box center [504, 151] width 291 height 32
type input "Multi-Vehicle Power Steering Fluid with Conditioner - ZAK Products"
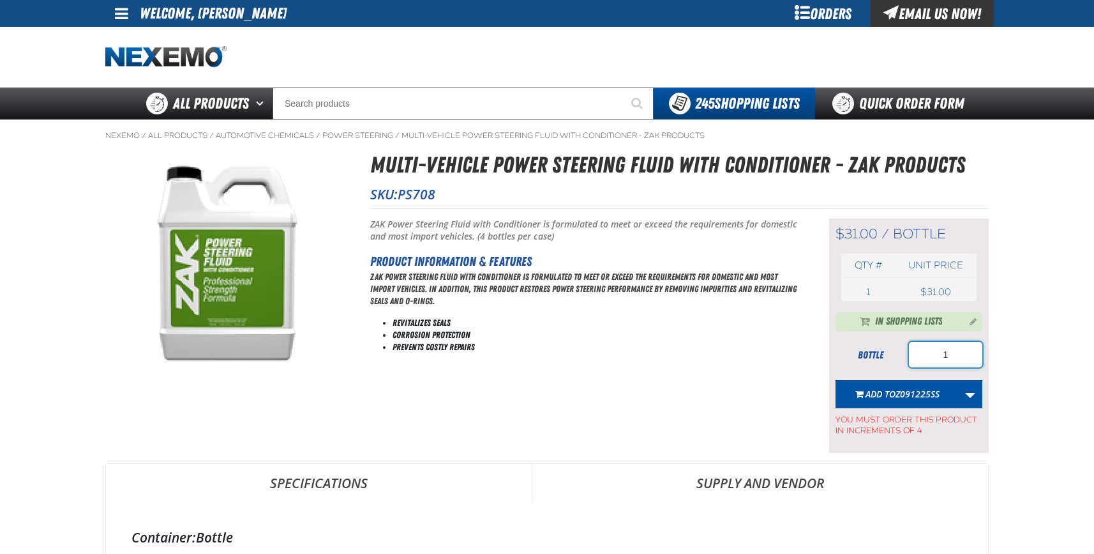
drag, startPoint x: 953, startPoint y: 352, endPoint x: 908, endPoint y: 360, distance: 45.3
click at [908, 360] on div "bottle 1" at bounding box center [909, 355] width 147 height 26
type input "4"
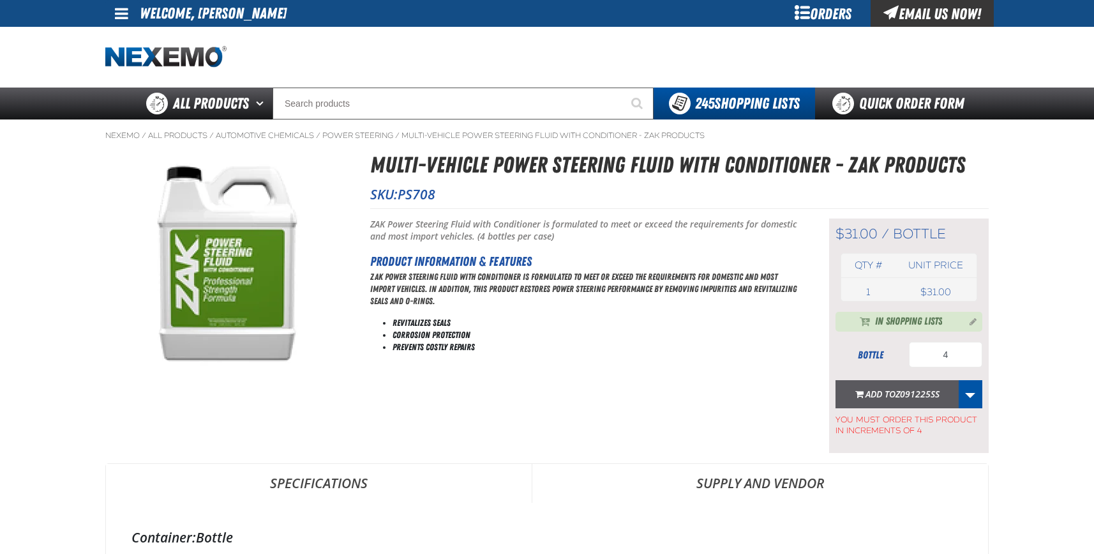
click at [905, 393] on span "Z091225SS" at bounding box center [918, 394] width 44 height 12
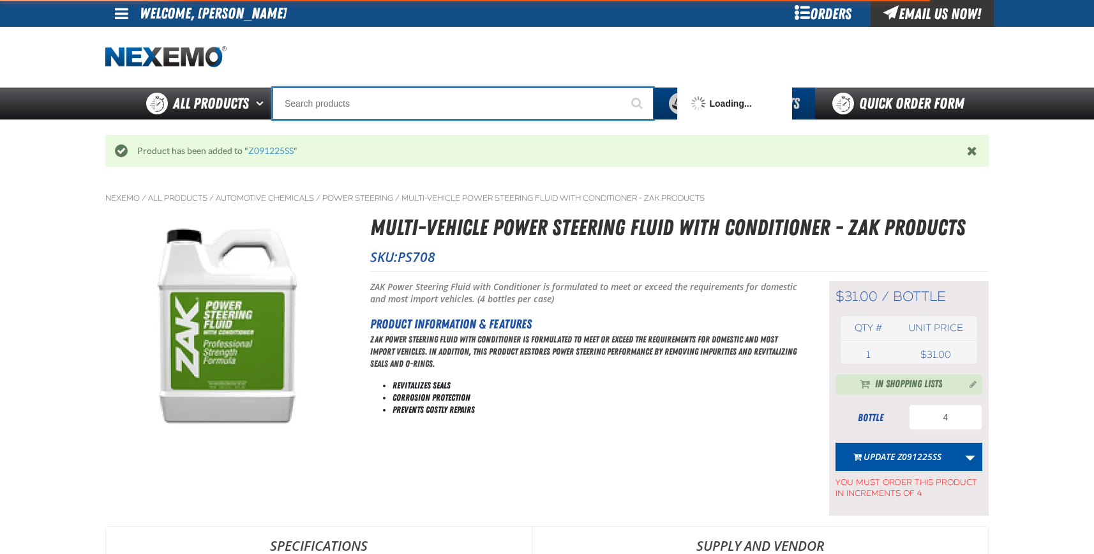
click at [313, 104] on input "Search" at bounding box center [463, 103] width 381 height 32
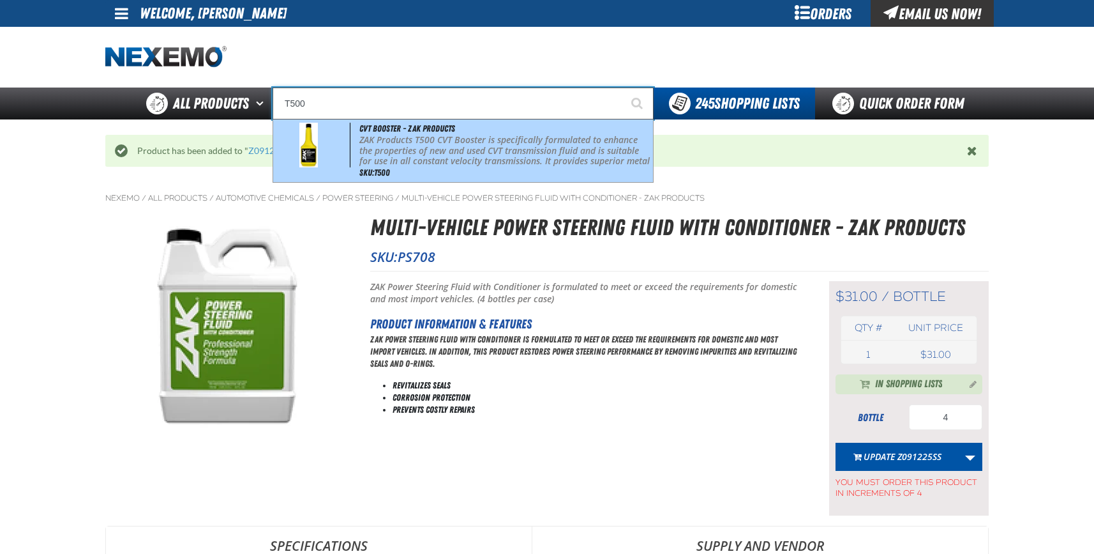
click at [420, 155] on p "ZAK Products T500 CVT Booster is specifically formulated to enhance the propert…" at bounding box center [504, 162] width 291 height 54
type input "CVT Booster - ZAK Products"
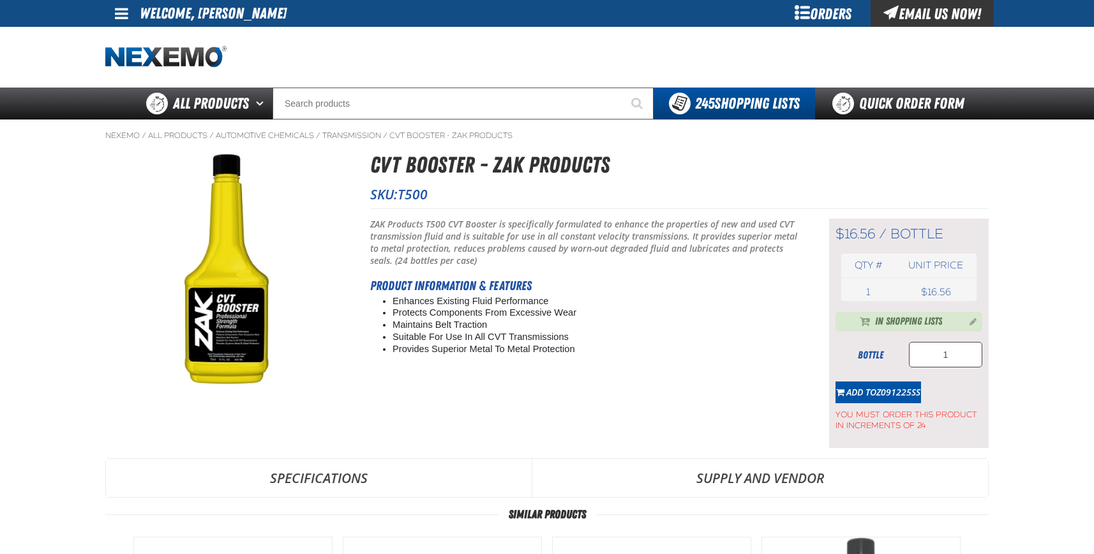
type input "24"
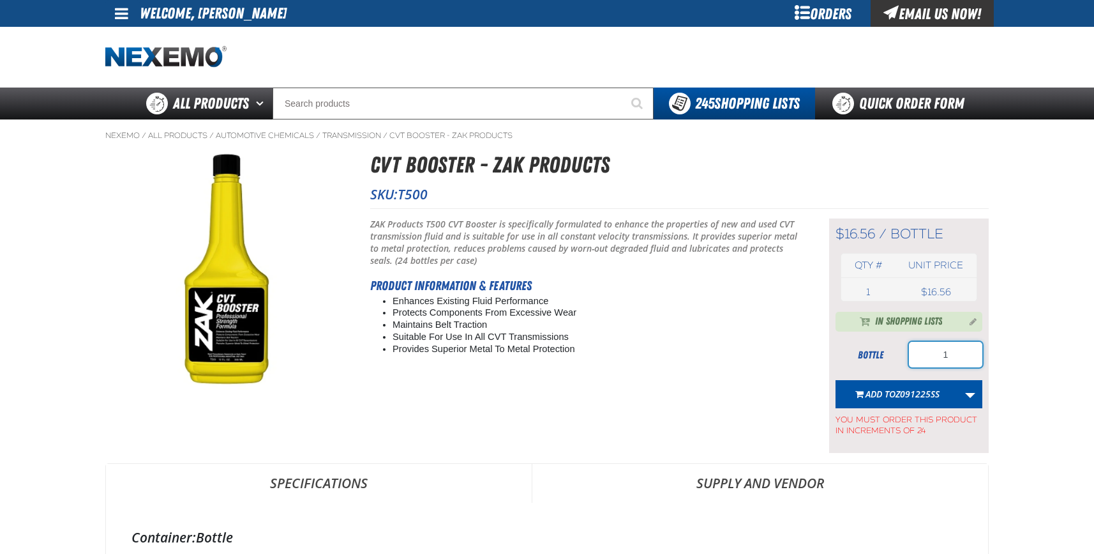
drag, startPoint x: 955, startPoint y: 356, endPoint x: 887, endPoint y: 352, distance: 68.4
click at [892, 354] on div "bottle 1" at bounding box center [909, 355] width 147 height 26
type input "24"
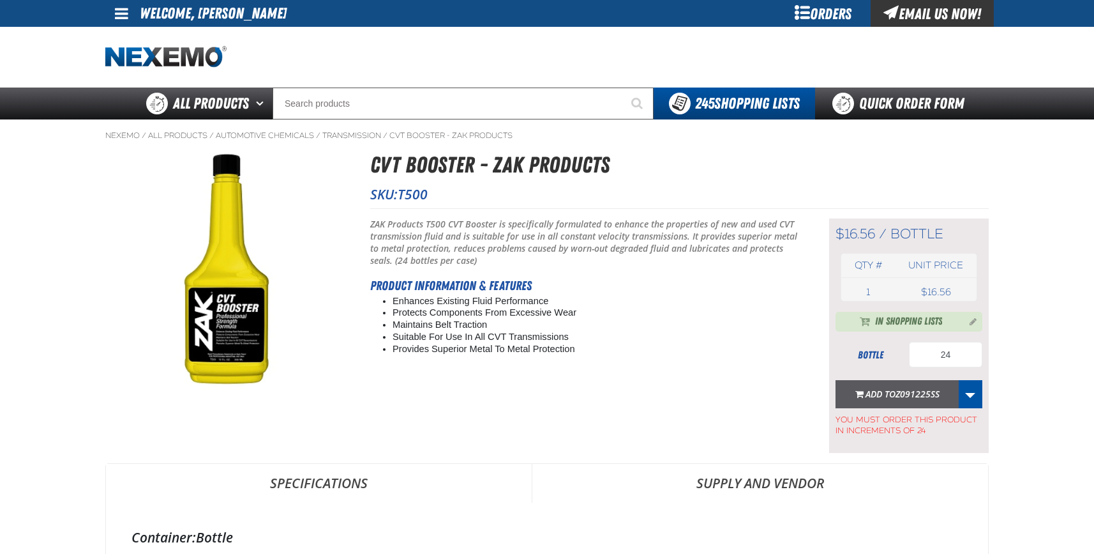
click at [891, 398] on span "Add to Z091225SS" at bounding box center [903, 394] width 74 height 12
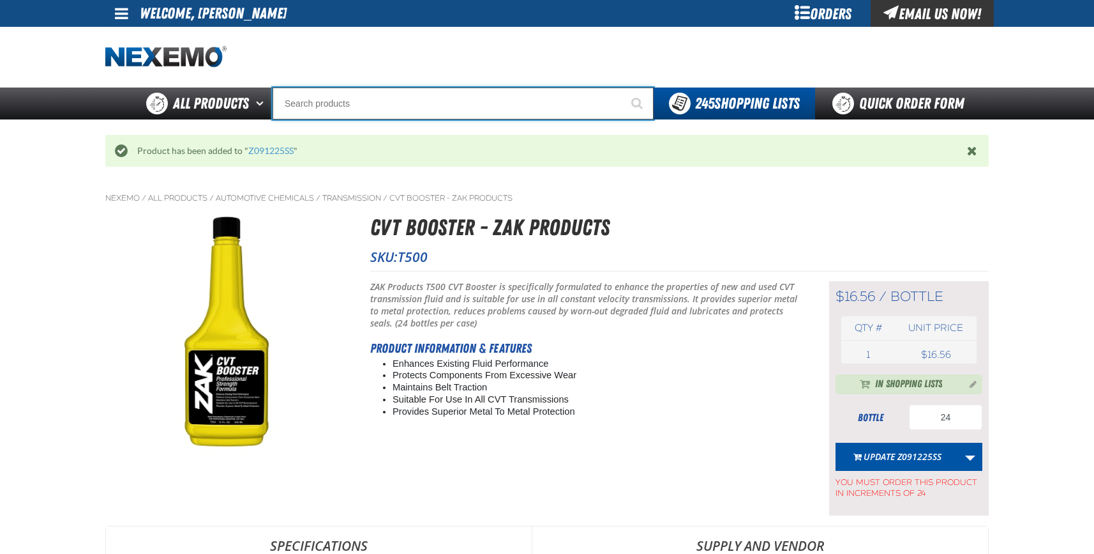
click at [354, 105] on input "Search" at bounding box center [463, 103] width 381 height 32
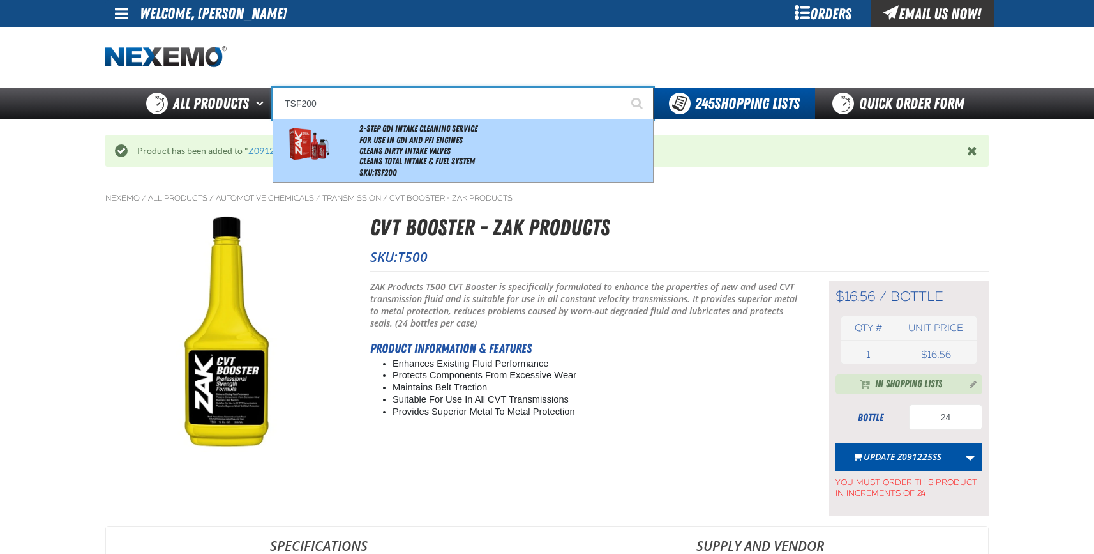
click at [374, 131] on span "2-Step GDI Intake Cleaning Service" at bounding box center [418, 128] width 118 height 10
type input "2-Step GDI Intake Cleaning Service"
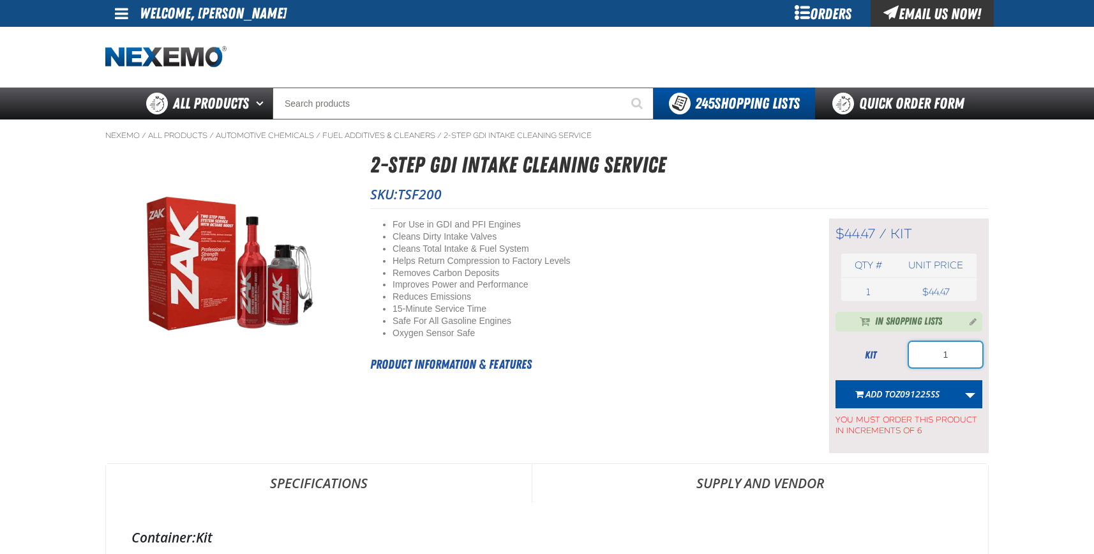
drag, startPoint x: 941, startPoint y: 353, endPoint x: 1048, endPoint y: 333, distance: 109.7
type input "12"
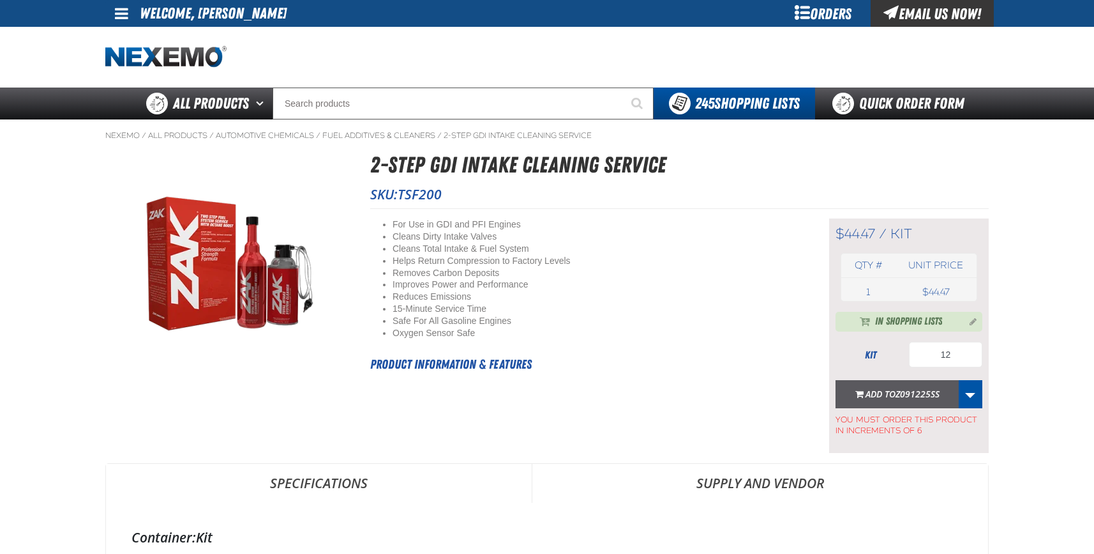
click at [891, 393] on span "Add to Z091225SS" at bounding box center [903, 394] width 74 height 12
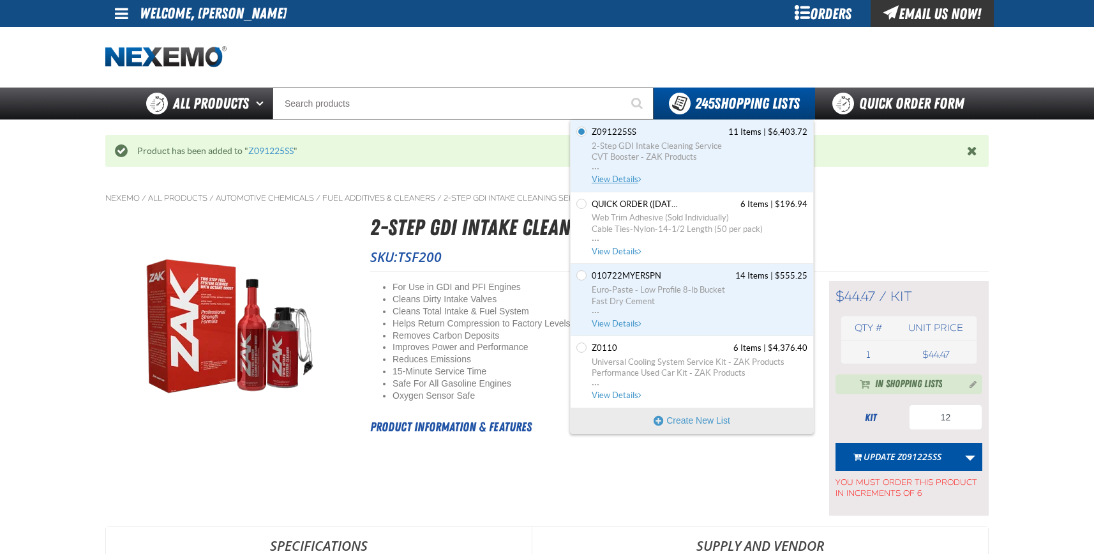
click at [619, 178] on span "View Details" at bounding box center [618, 179] width 52 height 10
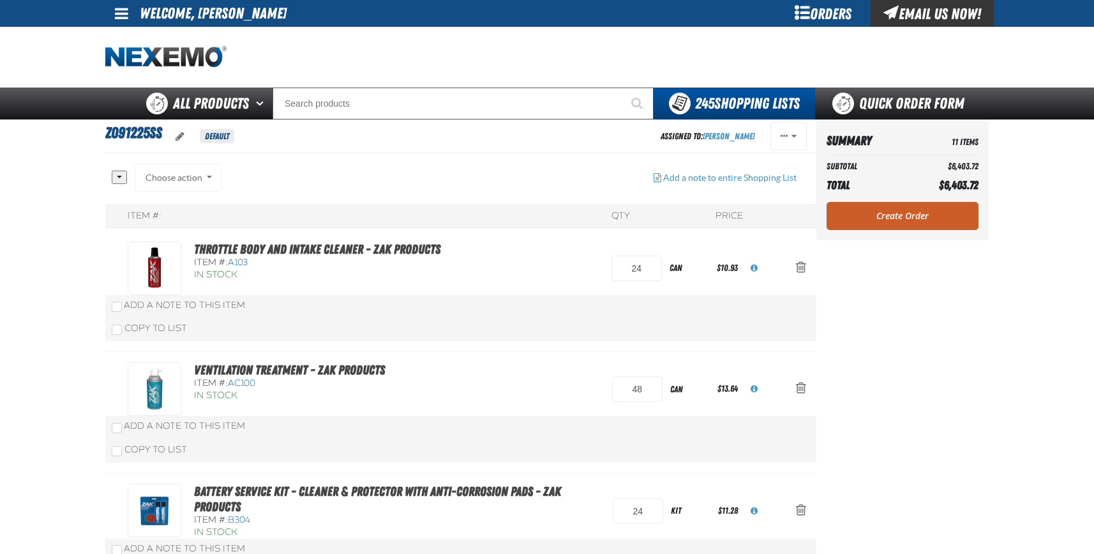
drag, startPoint x: 63, startPoint y: 60, endPoint x: 63, endPoint y: 35, distance: 24.9
click at [20, 54] on div "Staging Site 5.1 Upgrade Site My Account My Account Support Ticket Support Tick…" at bounding box center [547, 59] width 1094 height 119
click at [908, 215] on link "Create Order" at bounding box center [903, 216] width 152 height 28
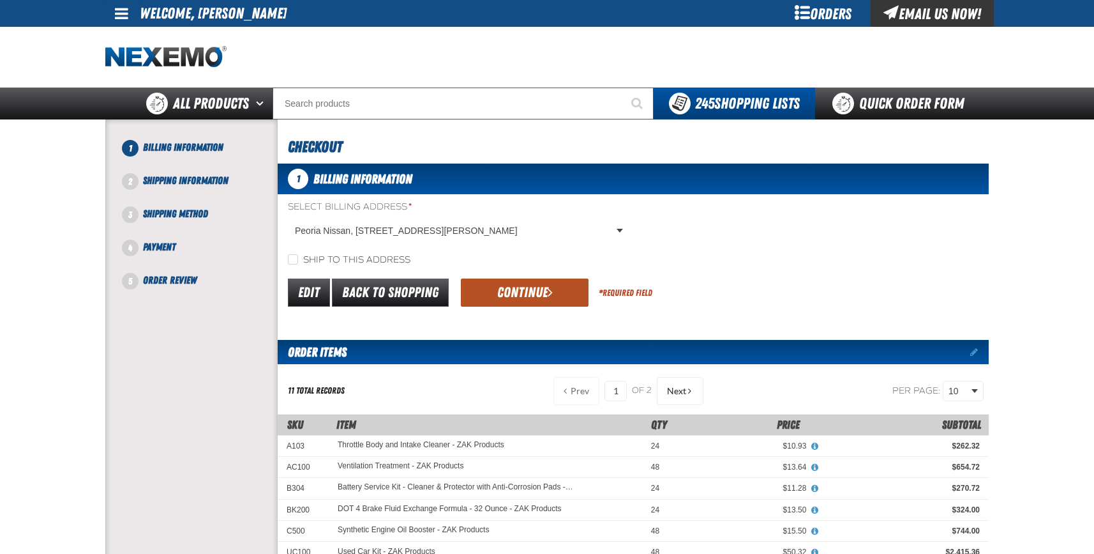
click at [540, 295] on button "Continue" at bounding box center [525, 292] width 128 height 28
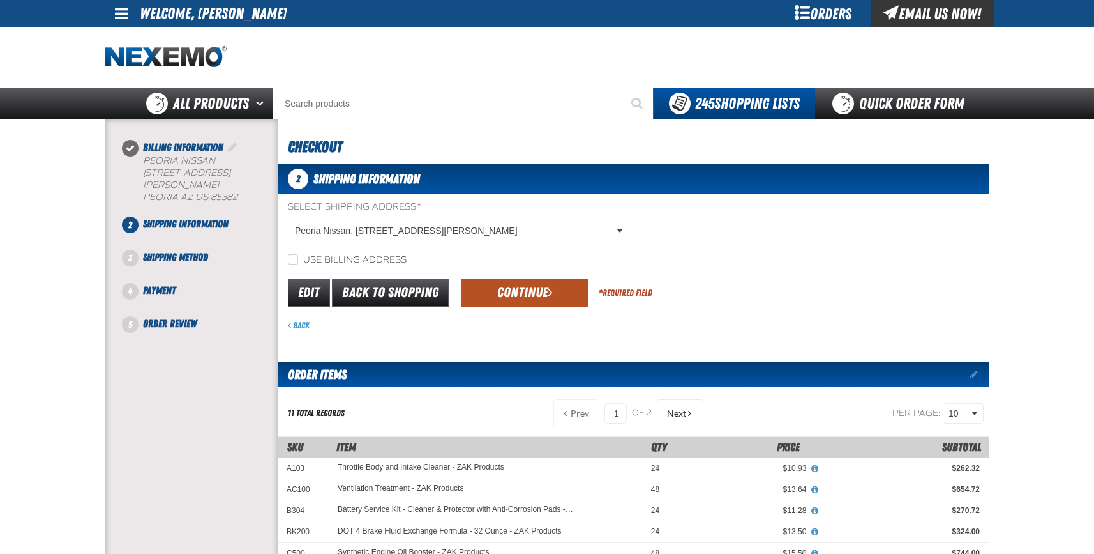
click at [527, 284] on button "Continue" at bounding box center [525, 292] width 128 height 28
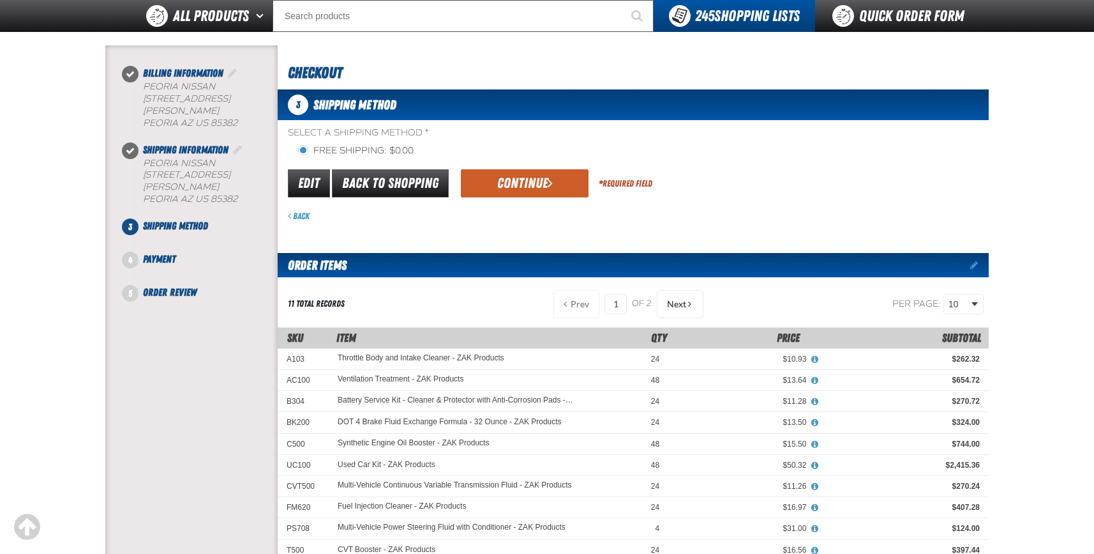
scroll to position [37, 0]
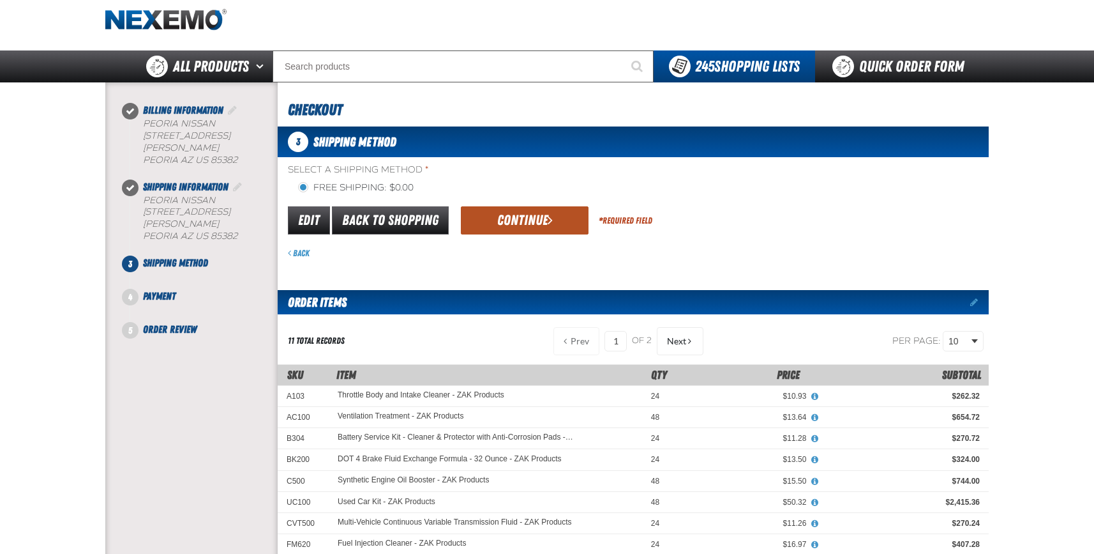
click at [501, 215] on button "Continue" at bounding box center [525, 220] width 128 height 28
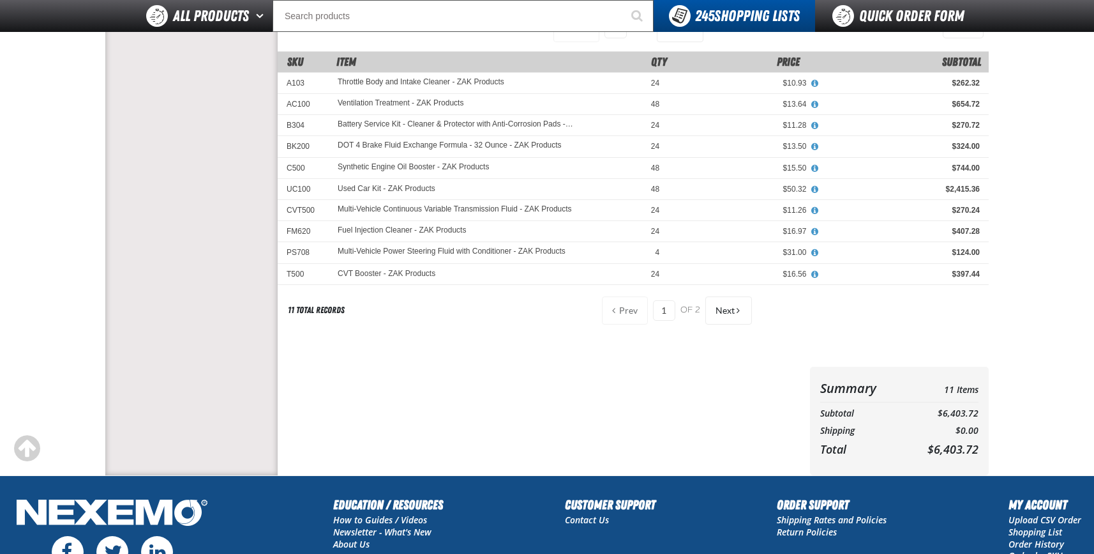
scroll to position [197, 0]
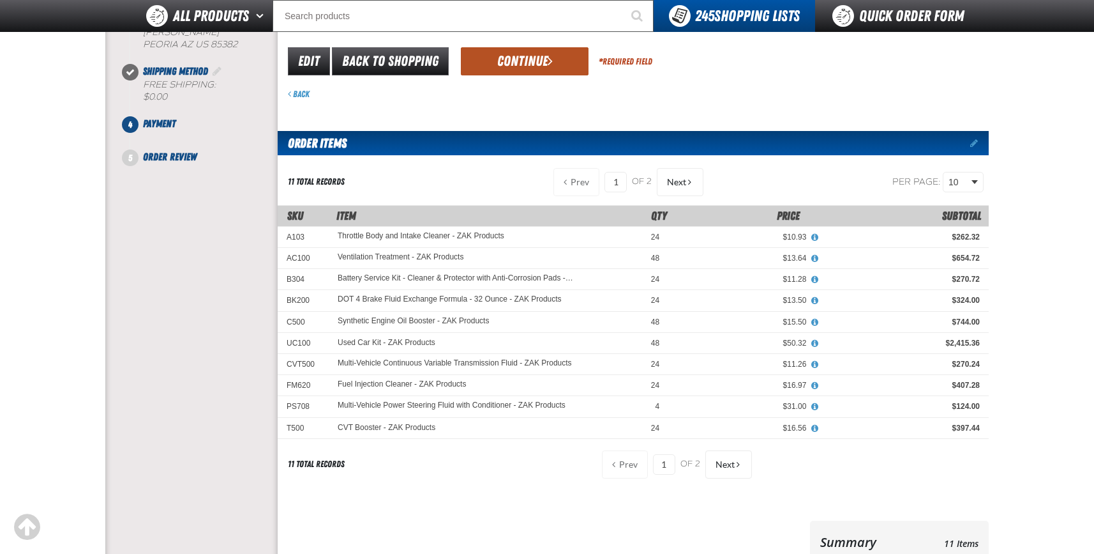
click at [517, 66] on button "Continue" at bounding box center [525, 61] width 128 height 28
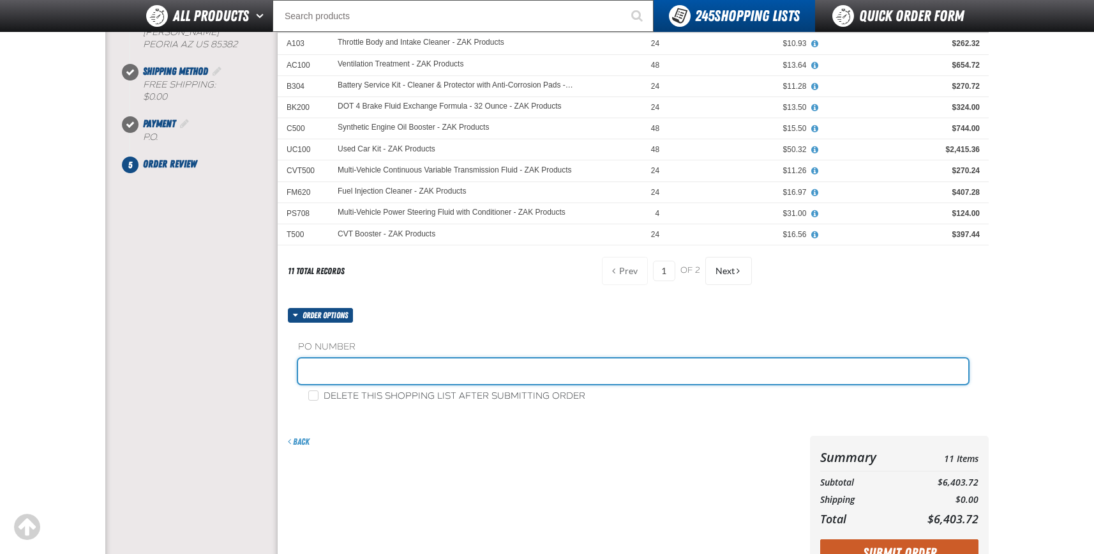
click at [317, 372] on input "text" at bounding box center [633, 371] width 670 height 26
type input "249482"
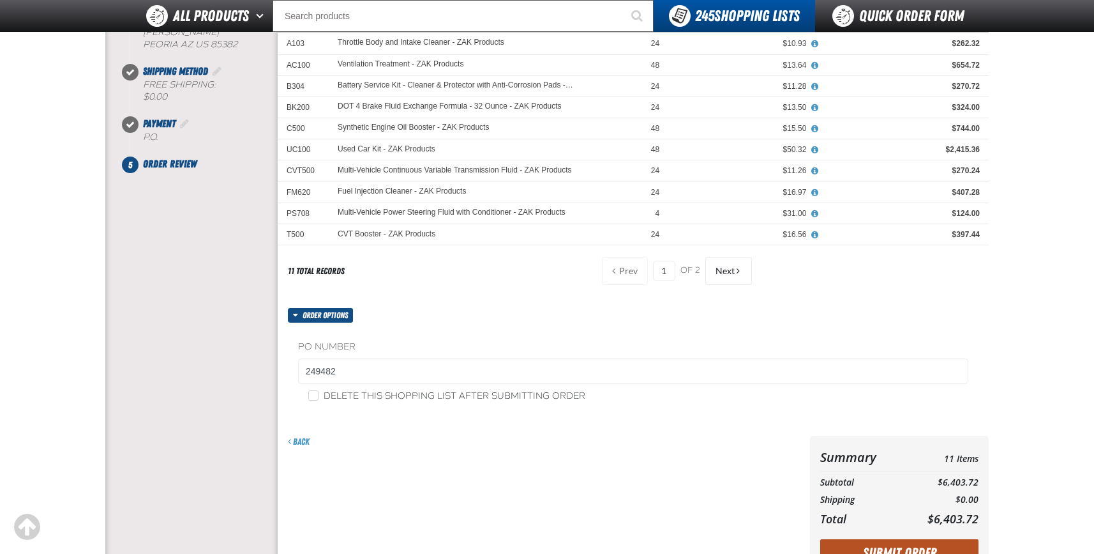
click at [896, 544] on button "Submit Order" at bounding box center [899, 553] width 158 height 28
